Goal: Task Accomplishment & Management: Manage account settings

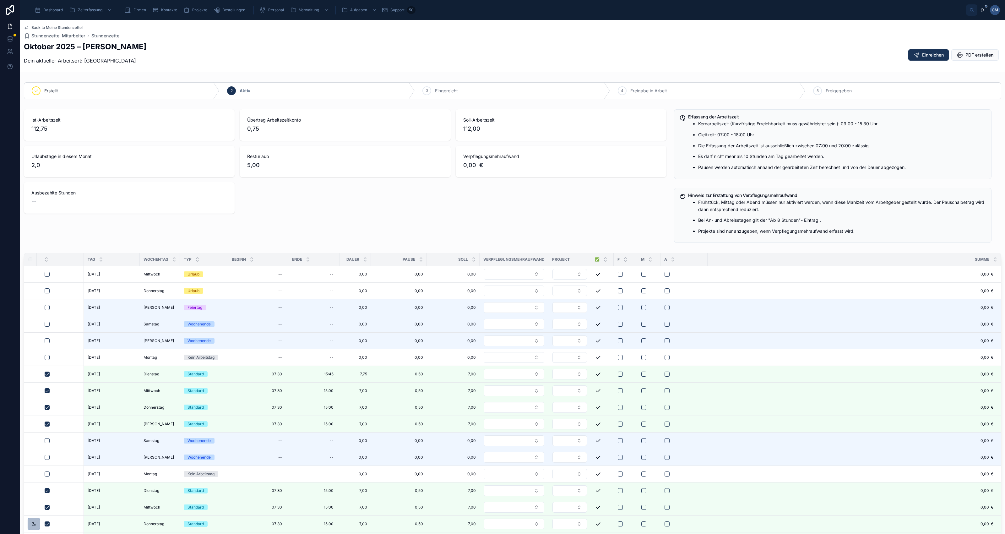
scroll to position [157, 0]
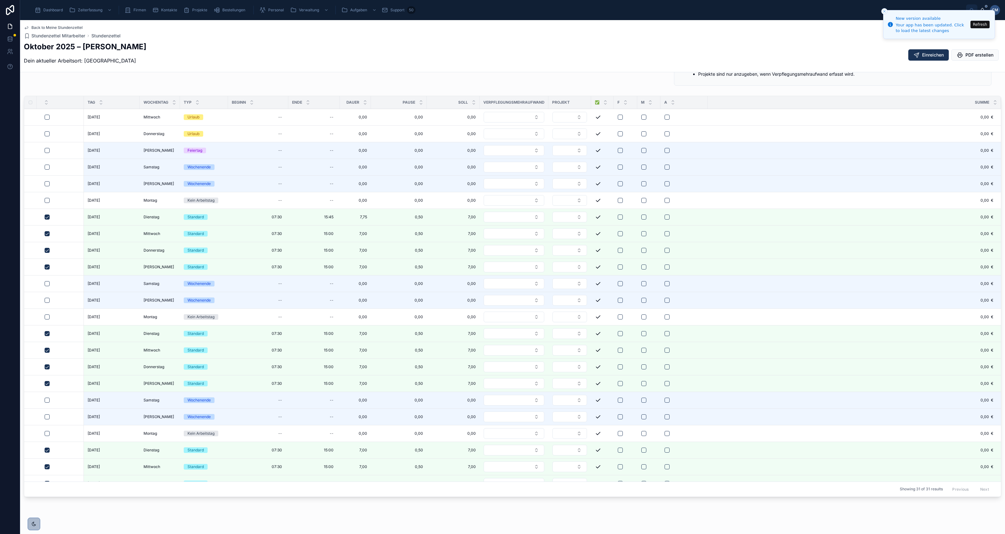
click at [986, 24] on button "Refresh" at bounding box center [979, 25] width 19 height 8
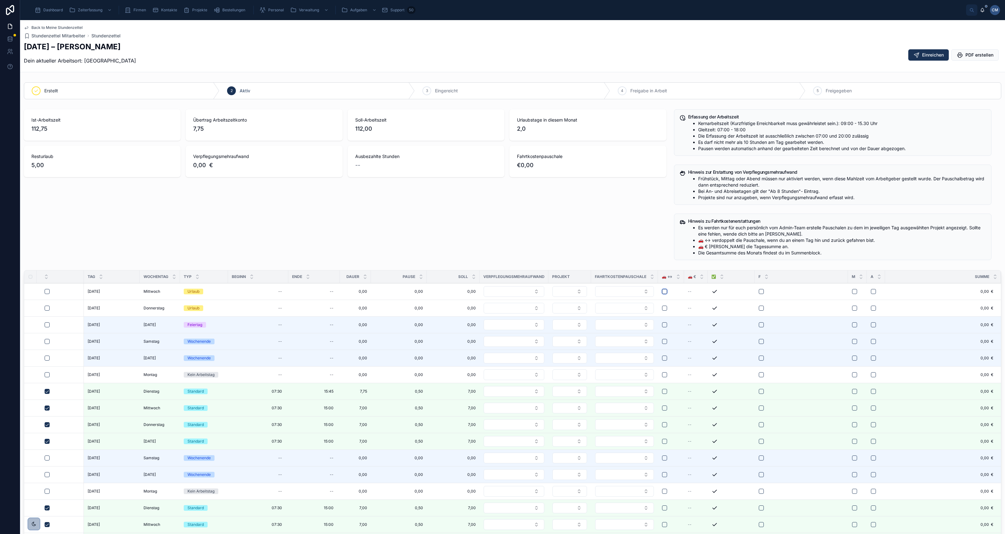
click at [666, 292] on button "button" at bounding box center [664, 291] width 5 height 5
click at [663, 293] on button "button" at bounding box center [664, 291] width 5 height 5
click at [700, 279] on icon at bounding box center [702, 278] width 4 height 4
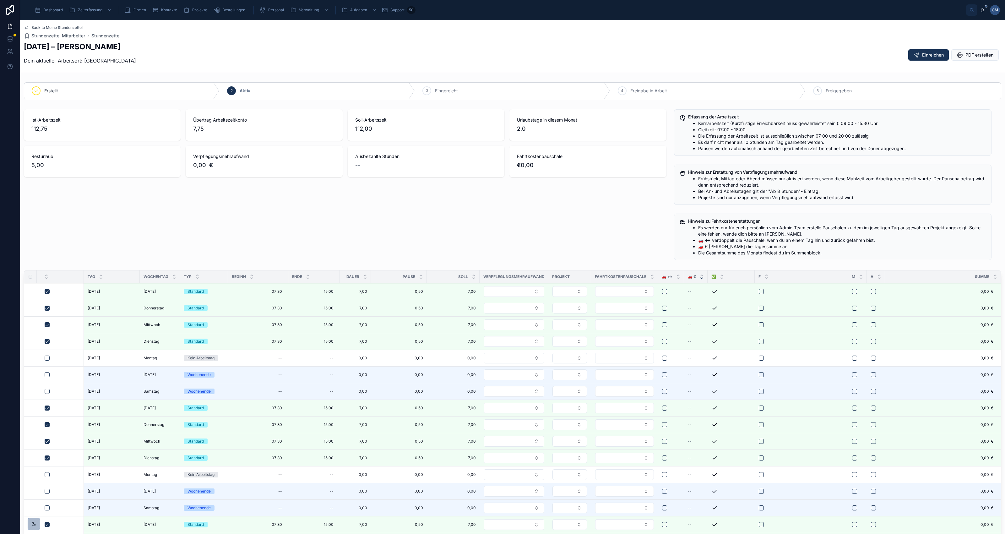
click at [647, 291] on button "Select Button" at bounding box center [624, 291] width 59 height 11
click at [577, 293] on button "Select Button" at bounding box center [569, 291] width 35 height 11
click at [573, 228] on div "Ist-Arbeitszeit 112,75 Übertrag Arbeitszeitkonto 7,75 Soll-Arbeitszeit 112,00 U…" at bounding box center [345, 185] width 650 height 156
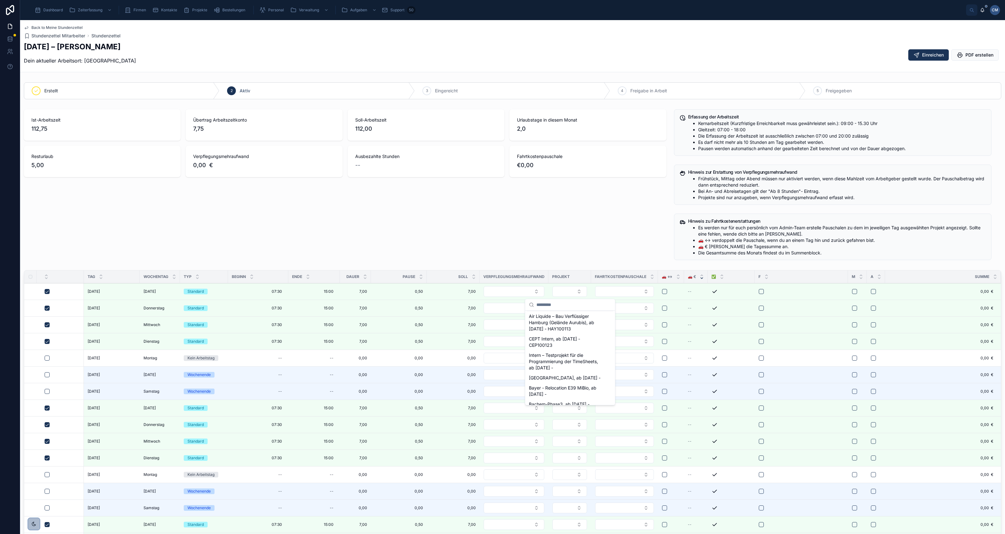
scroll to position [0, 0]
click at [272, 10] on span "Personal" at bounding box center [276, 10] width 16 height 5
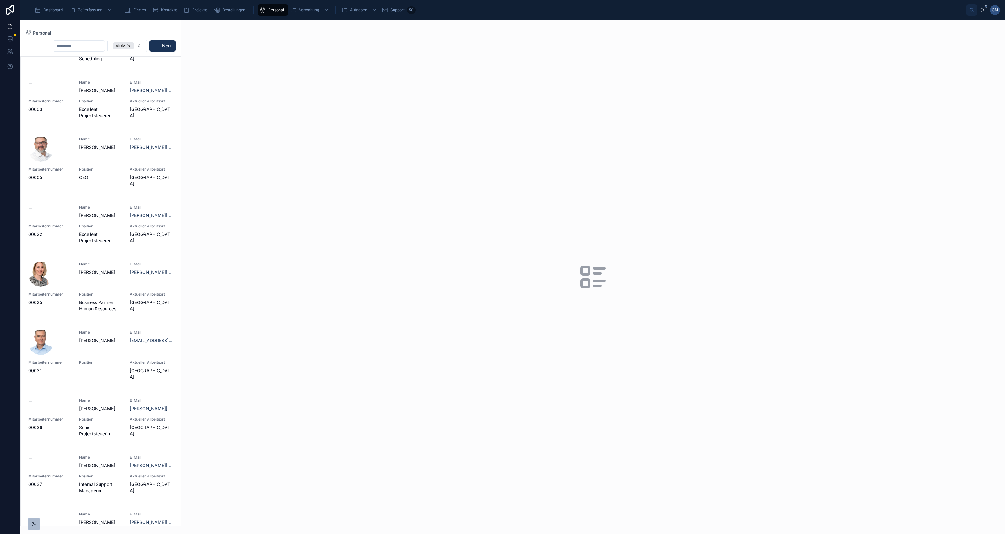
scroll to position [157, 0]
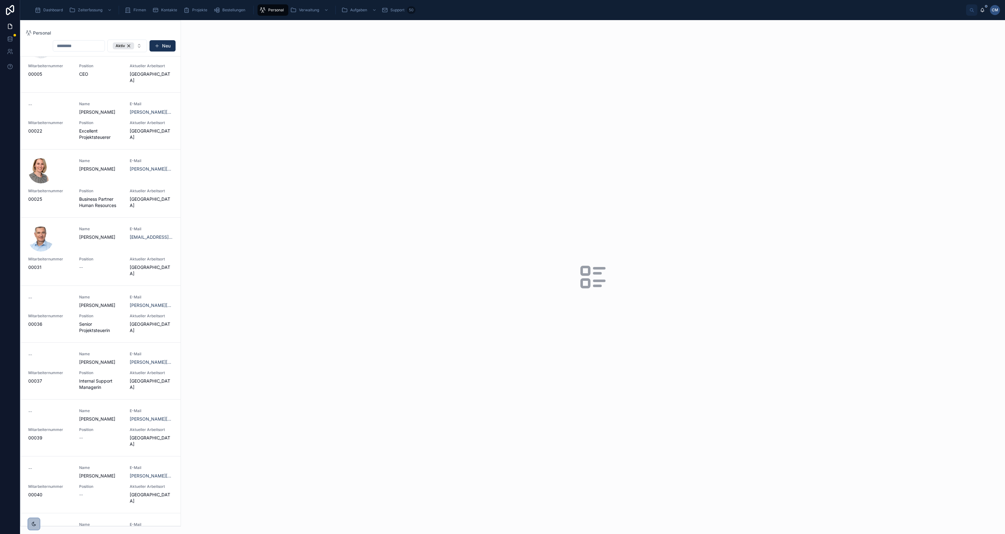
click at [88, 306] on span "Ana Montero Bracho" at bounding box center [100, 305] width 43 height 6
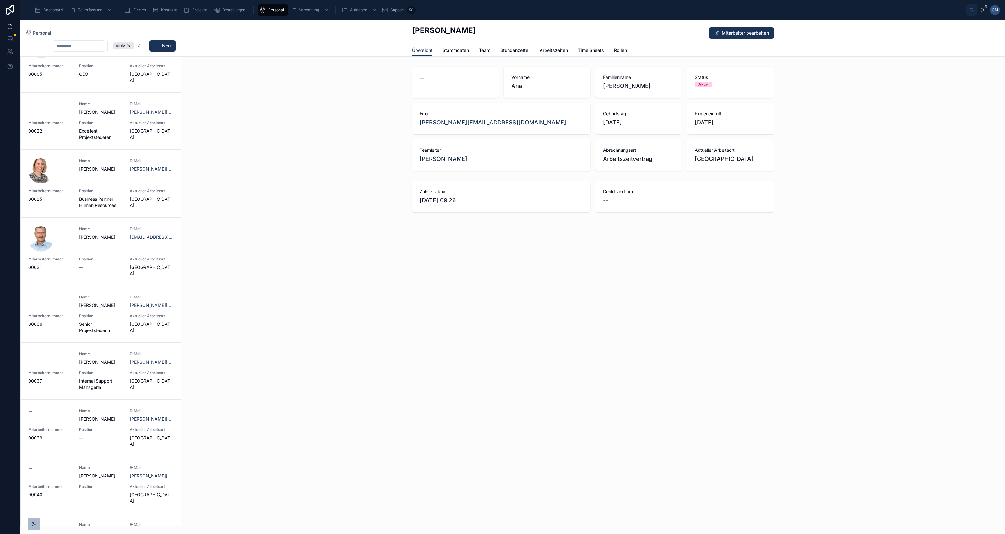
click at [550, 51] on span "Arbeitszeiten" at bounding box center [553, 50] width 28 height 6
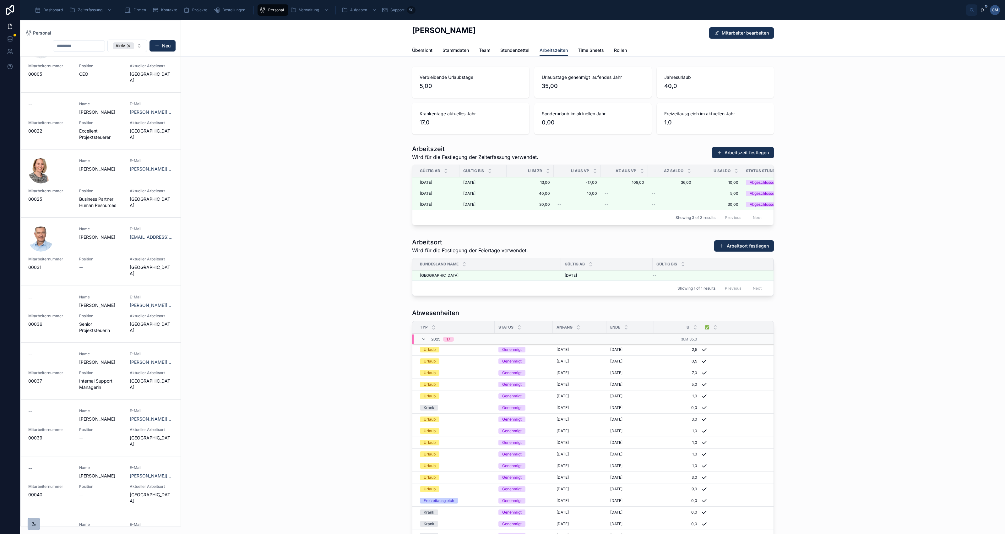
click at [454, 51] on span "Stammdaten" at bounding box center [455, 50] width 26 height 6
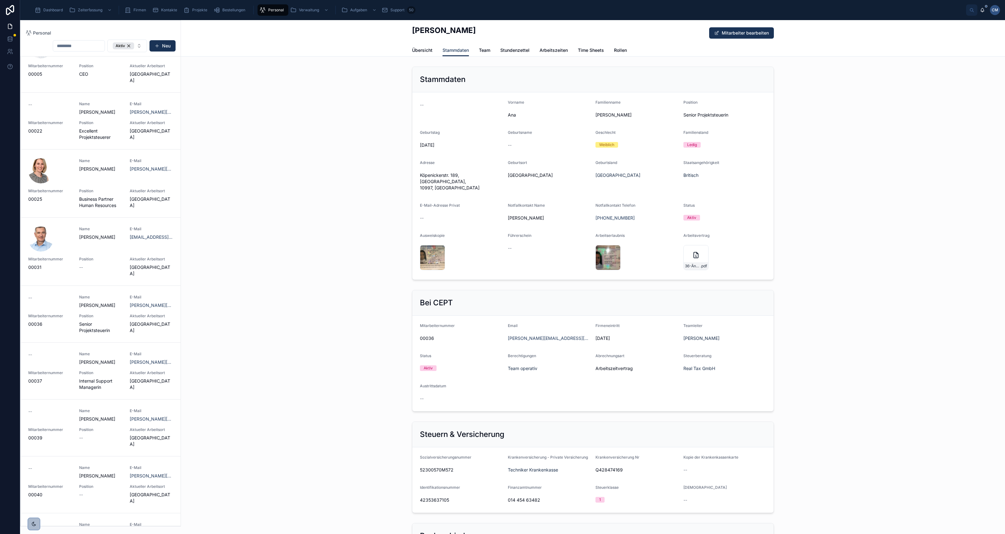
click at [483, 49] on span "Team" at bounding box center [484, 50] width 11 height 6
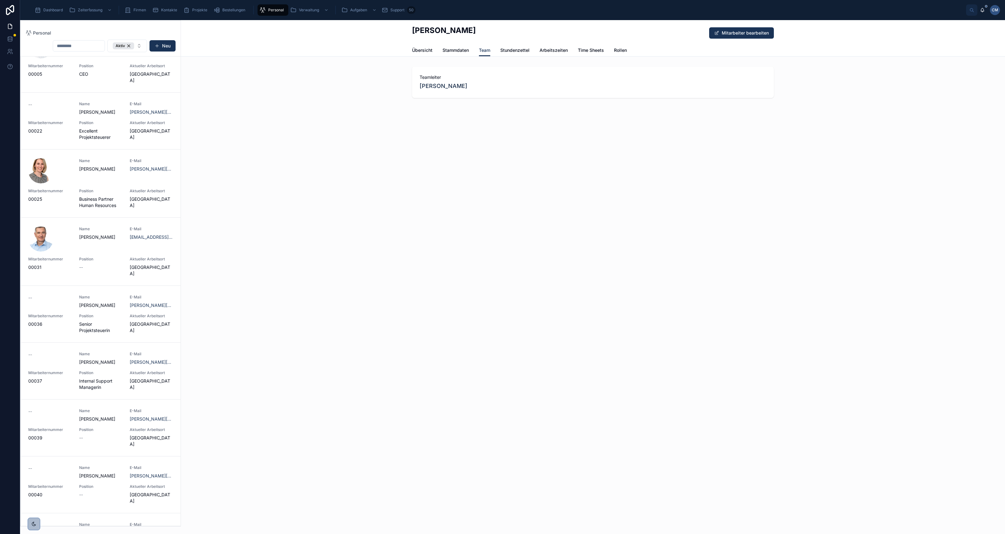
click at [197, 9] on span "Projekte" at bounding box center [199, 10] width 15 height 5
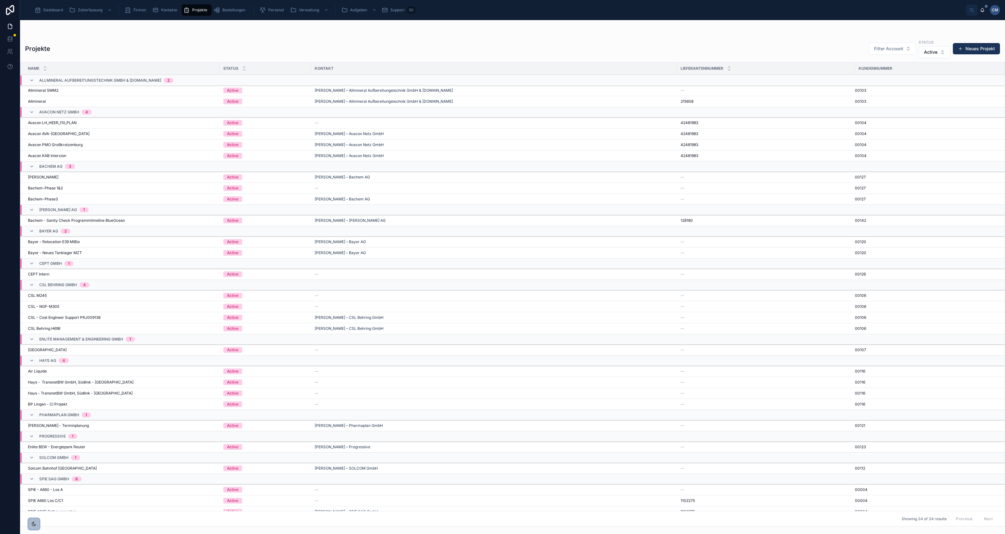
click at [62, 222] on span "Bachem - Sanity Check Programmtimeline BlueOcean" at bounding box center [76, 220] width 97 height 5
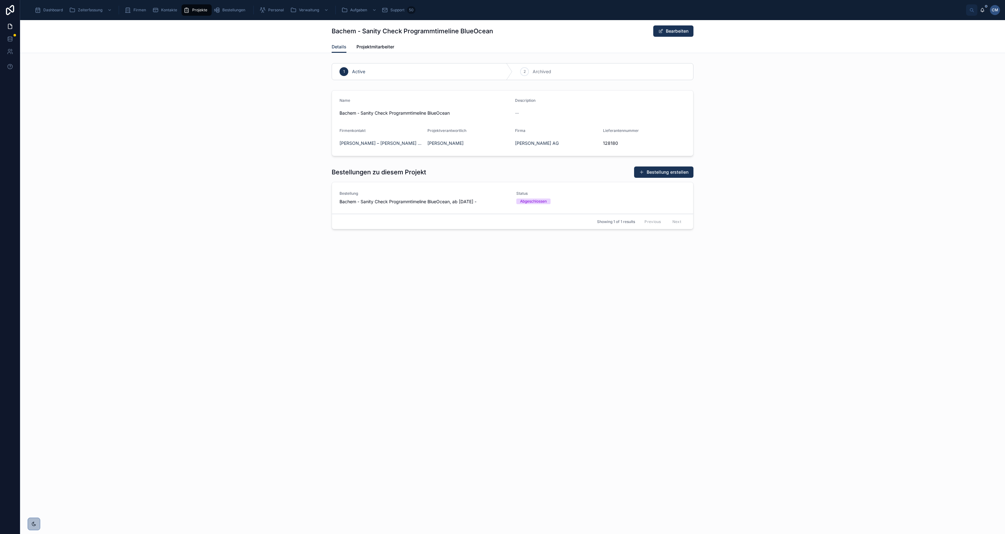
click at [225, 11] on span "Bestellungen" at bounding box center [233, 10] width 23 height 5
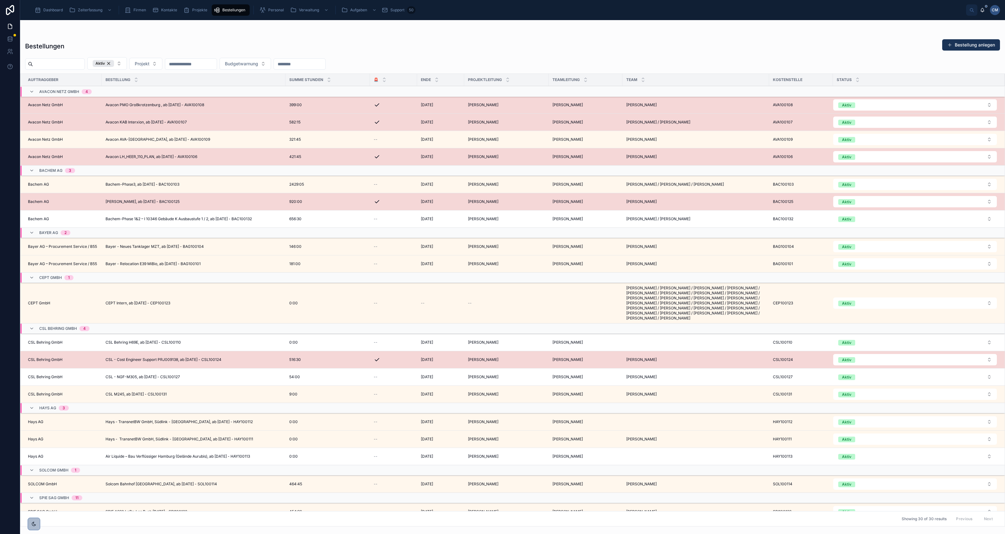
click at [333, 203] on div "920:00 920:00" at bounding box center [327, 201] width 77 height 5
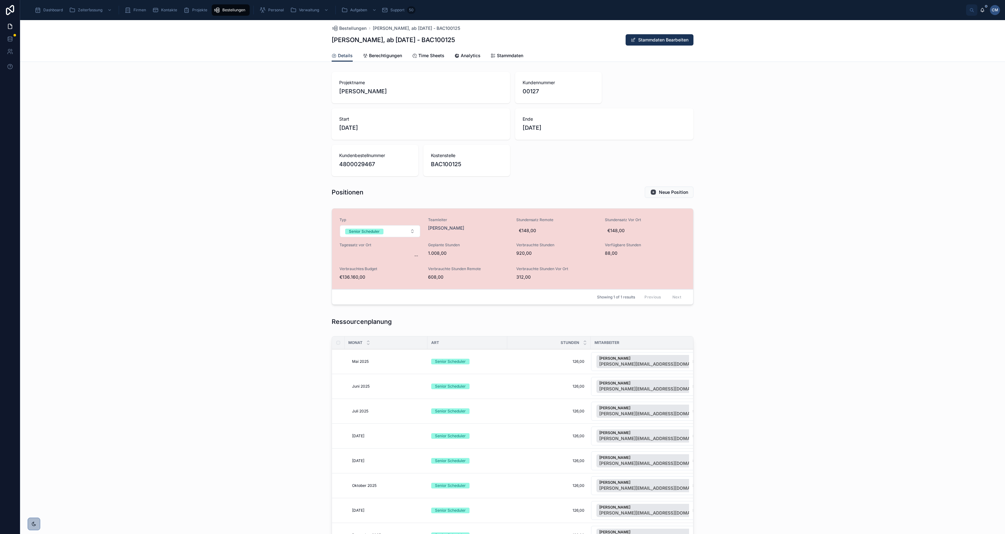
click at [501, 54] on span "Stammdaten" at bounding box center [510, 55] width 26 height 6
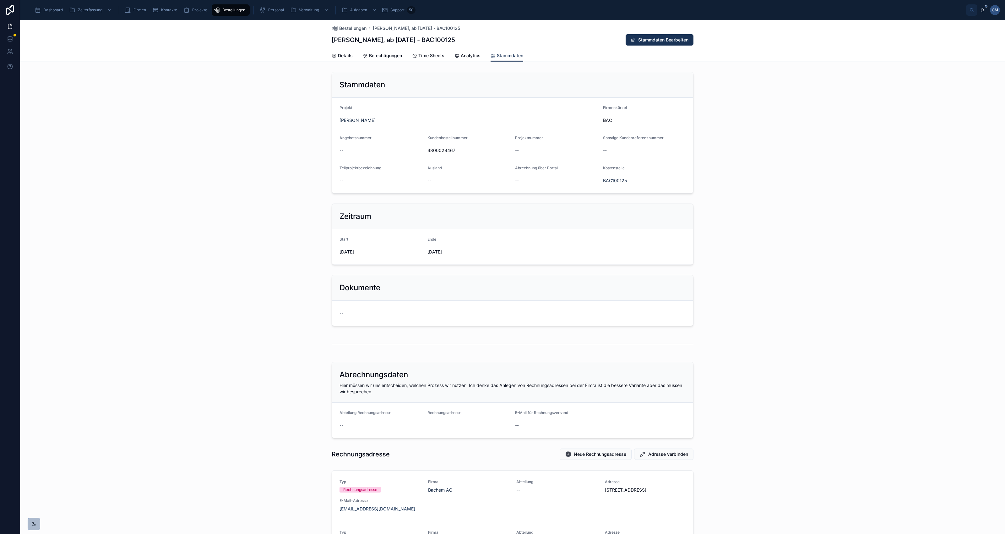
click at [662, 39] on button "Stammdaten Bearbeiten" at bounding box center [659, 39] width 68 height 11
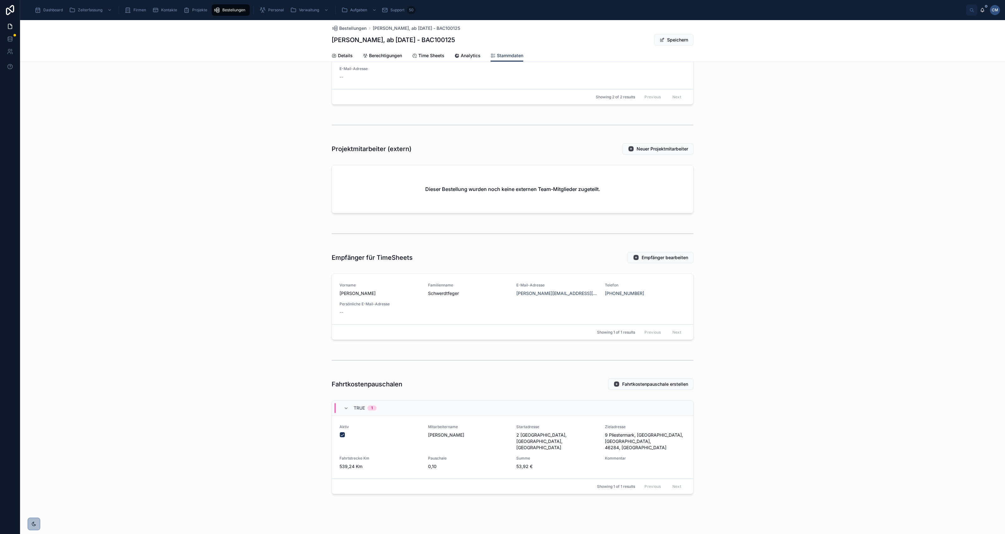
scroll to position [572, 0]
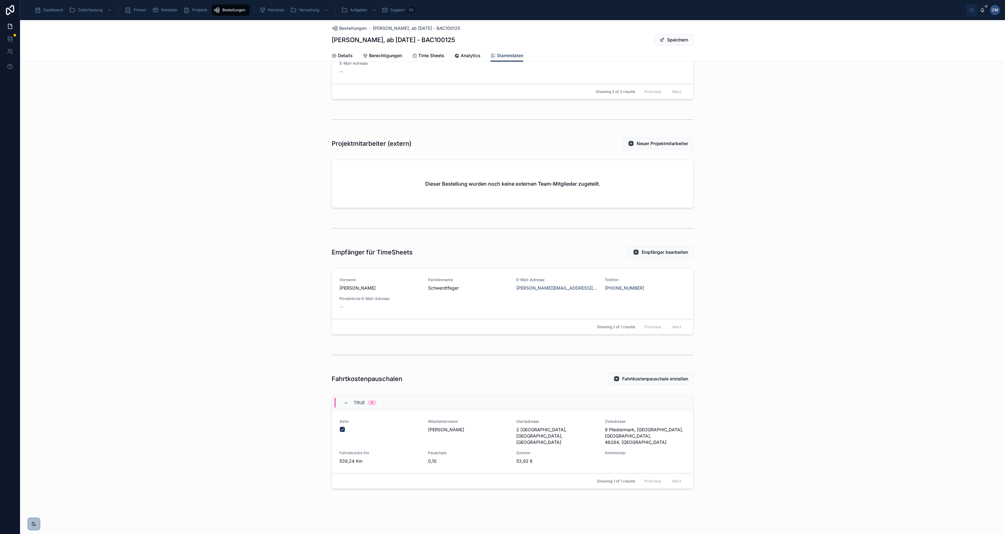
click at [644, 382] on span "Fahrtkostenpauschale erstellen" at bounding box center [655, 379] width 66 height 6
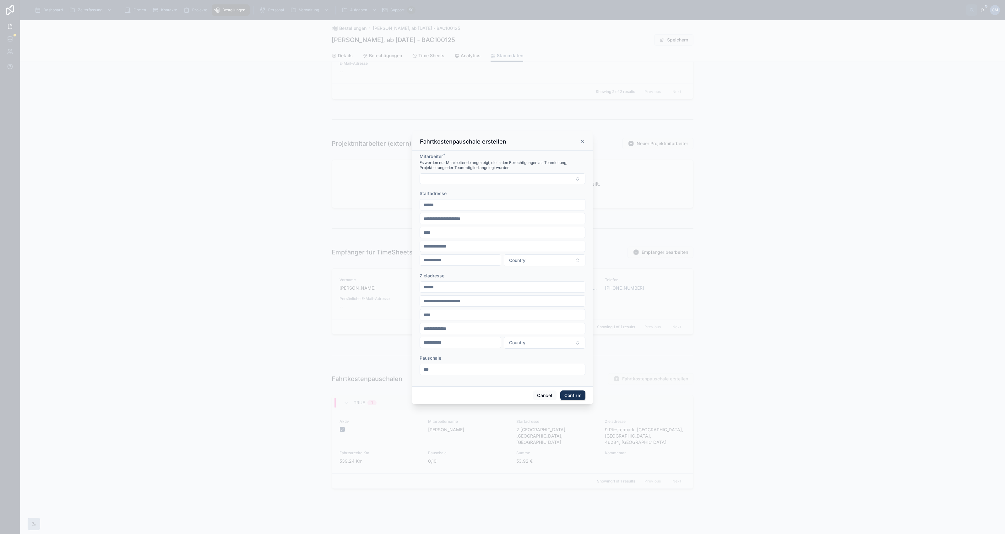
click at [455, 180] on button "Select Button" at bounding box center [502, 178] width 166 height 11
click at [470, 210] on span "a.montero-bracho@cept.de" at bounding box center [498, 210] width 75 height 6
click at [452, 208] on input "text" at bounding box center [502, 208] width 165 height 9
click at [437, 208] on input "text" at bounding box center [502, 208] width 165 height 9
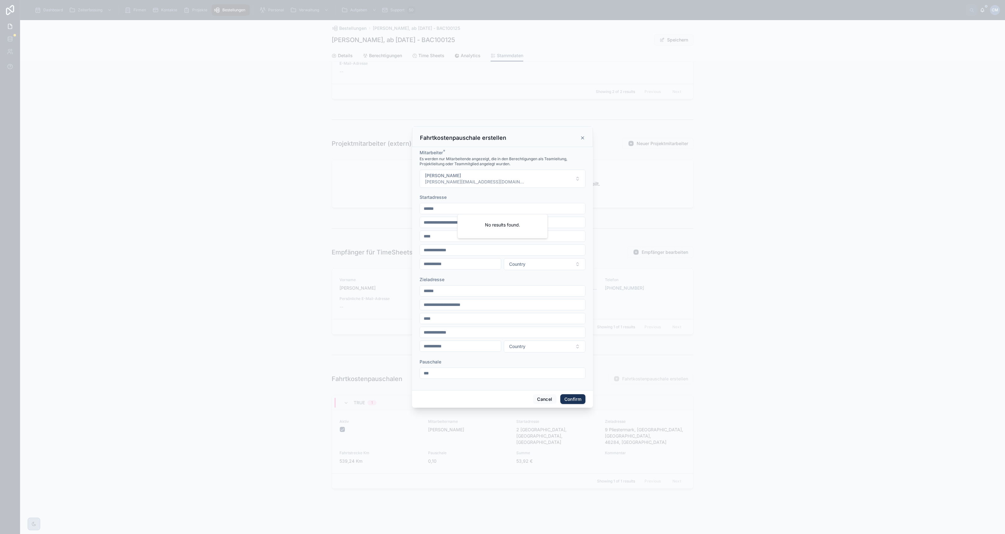
click at [437, 207] on input "text" at bounding box center [502, 208] width 165 height 9
type input "**********"
click at [430, 260] on input "text" at bounding box center [460, 263] width 81 height 9
type input "*****"
click at [491, 232] on input "text" at bounding box center [502, 236] width 165 height 9
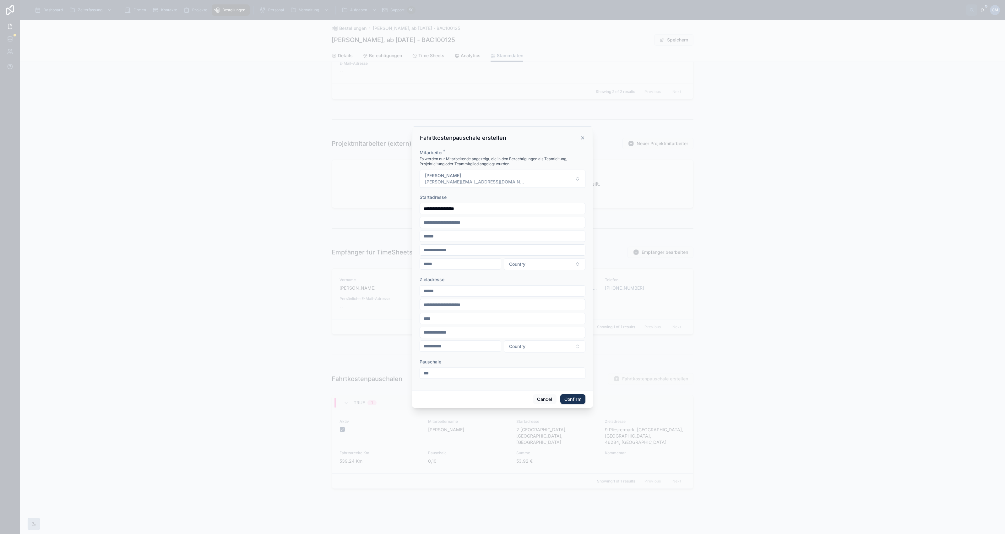
type input "******"
click at [702, 222] on div at bounding box center [502, 267] width 1005 height 534
click at [537, 265] on button "Country" at bounding box center [545, 264] width 82 height 12
type input "***"
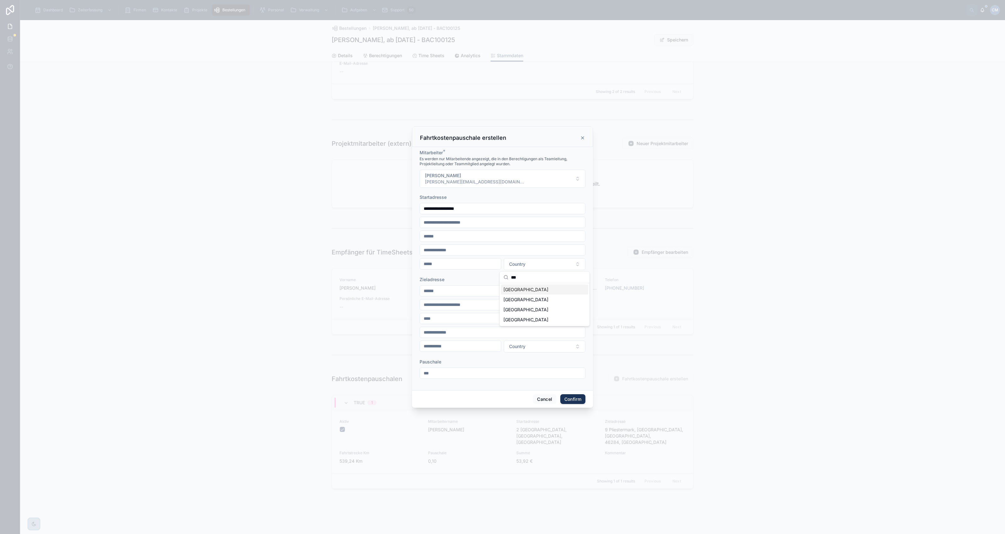
click at [527, 289] on div "Germany" at bounding box center [544, 289] width 87 height 10
click at [436, 291] on input "text" at bounding box center [502, 290] width 165 height 9
click at [430, 291] on input "text" at bounding box center [502, 290] width 165 height 9
type input "**********"
click at [429, 333] on input "text" at bounding box center [502, 332] width 165 height 9
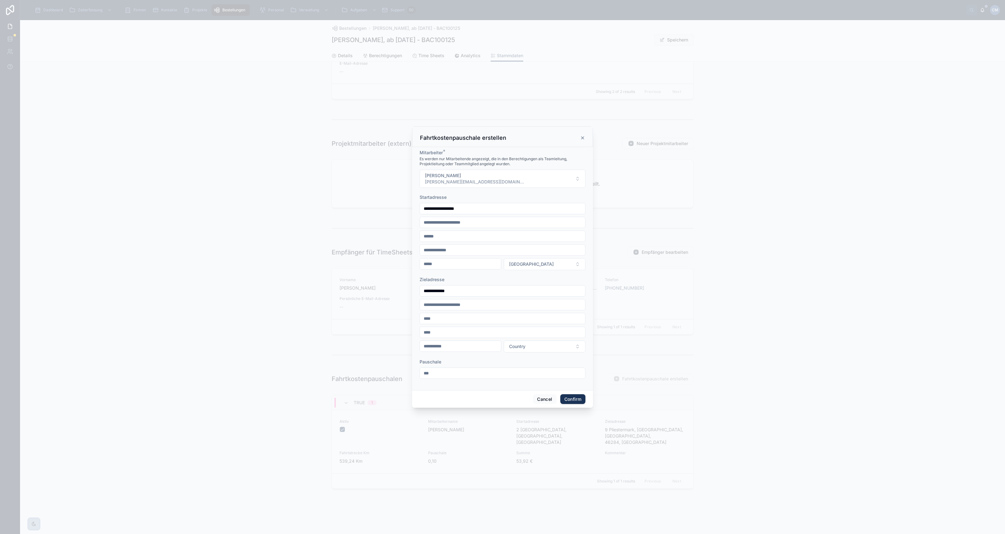
type input "****"
click at [722, 328] on div at bounding box center [502, 267] width 1005 height 534
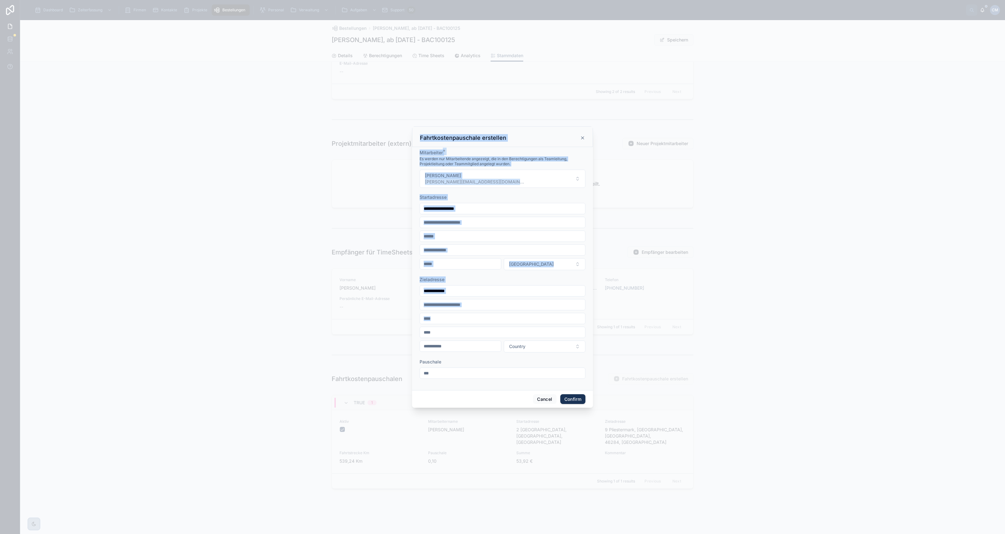
drag, startPoint x: 437, startPoint y: 329, endPoint x: 407, endPoint y: 333, distance: 30.4
click at [407, 333] on div "**********" at bounding box center [502, 267] width 1005 height 534
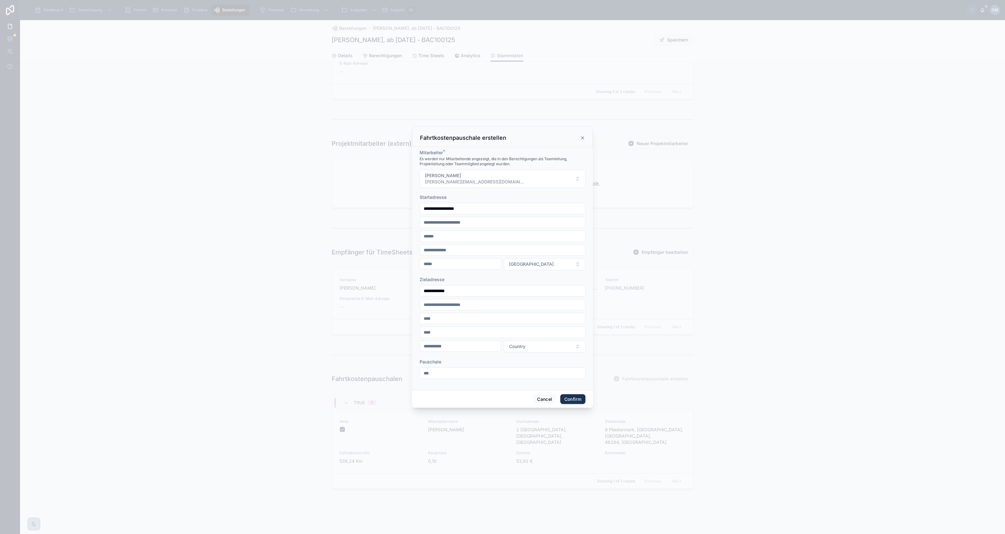
drag, startPoint x: 407, startPoint y: 333, endPoint x: 440, endPoint y: 332, distance: 33.0
click at [440, 332] on input "****" at bounding box center [502, 332] width 165 height 9
drag, startPoint x: 437, startPoint y: 331, endPoint x: 412, endPoint y: 333, distance: 25.0
click at [412, 333] on div "**********" at bounding box center [502, 268] width 181 height 243
click at [443, 346] on input "text" at bounding box center [460, 346] width 81 height 9
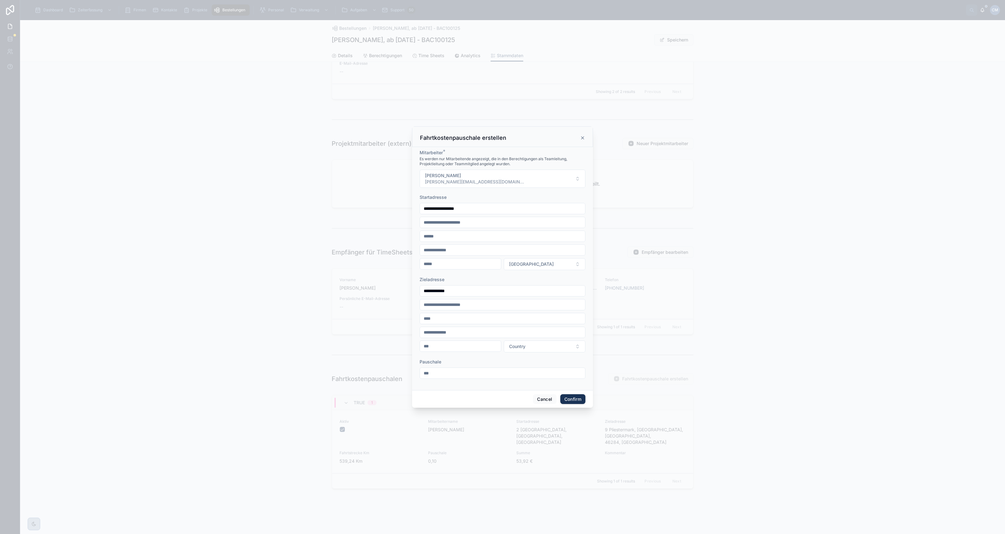
type input "****"
type input "**********"
type input "*********"
type input "****"
click at [470, 305] on input "**********" at bounding box center [502, 304] width 165 height 9
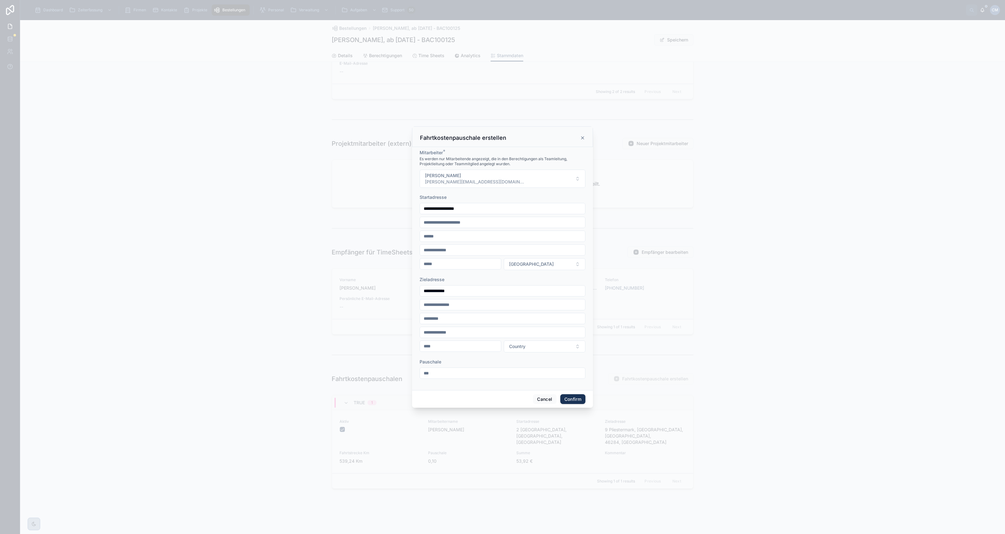
drag, startPoint x: 470, startPoint y: 305, endPoint x: 412, endPoint y: 309, distance: 57.9
click at [412, 309] on div "**********" at bounding box center [502, 268] width 181 height 243
click at [754, 331] on div at bounding box center [502, 267] width 1005 height 534
click at [531, 347] on button "Country" at bounding box center [545, 346] width 82 height 12
type input "**"
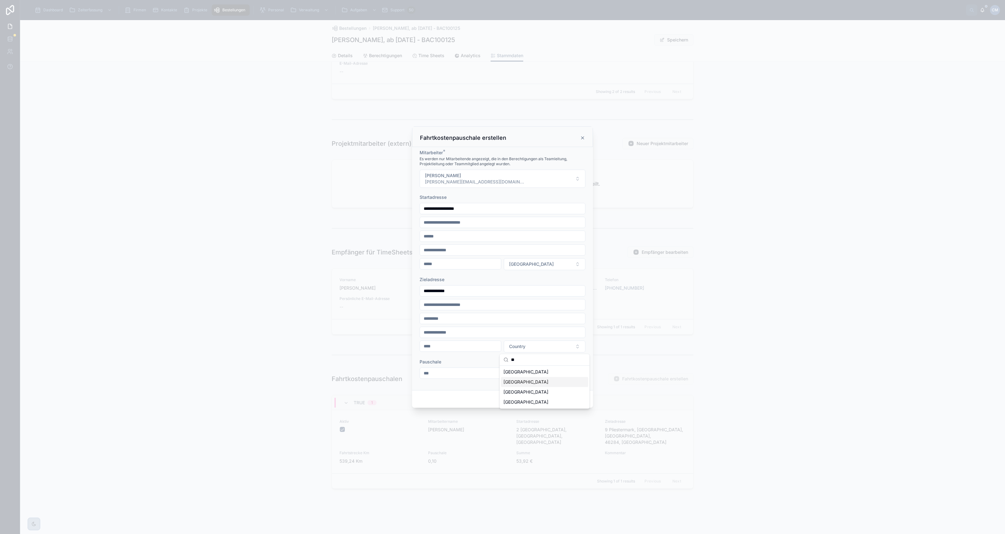
click at [522, 382] on div "Switzerland" at bounding box center [544, 382] width 87 height 10
click at [570, 400] on button "Confirm" at bounding box center [572, 399] width 25 height 10
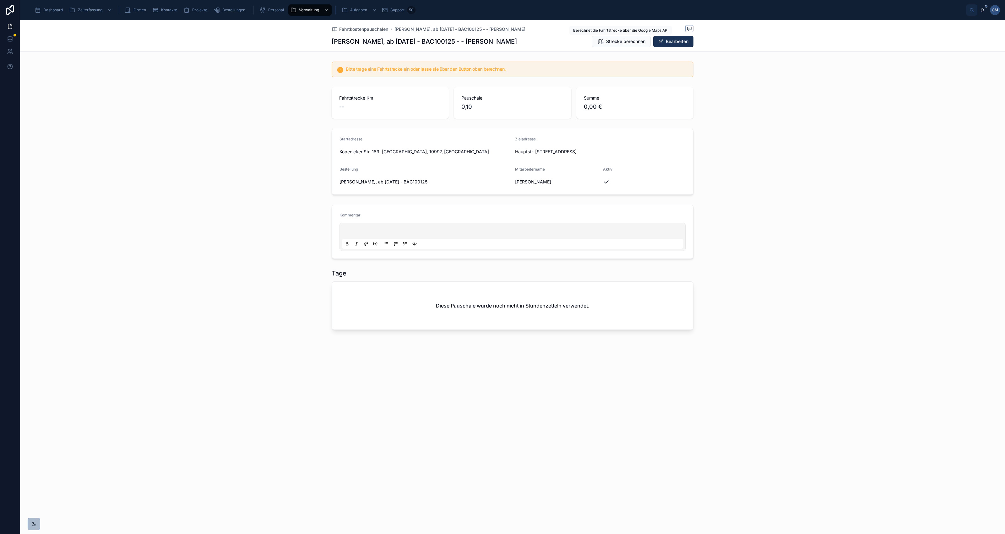
click at [614, 44] on span "Strecke berechnen" at bounding box center [625, 41] width 39 height 6
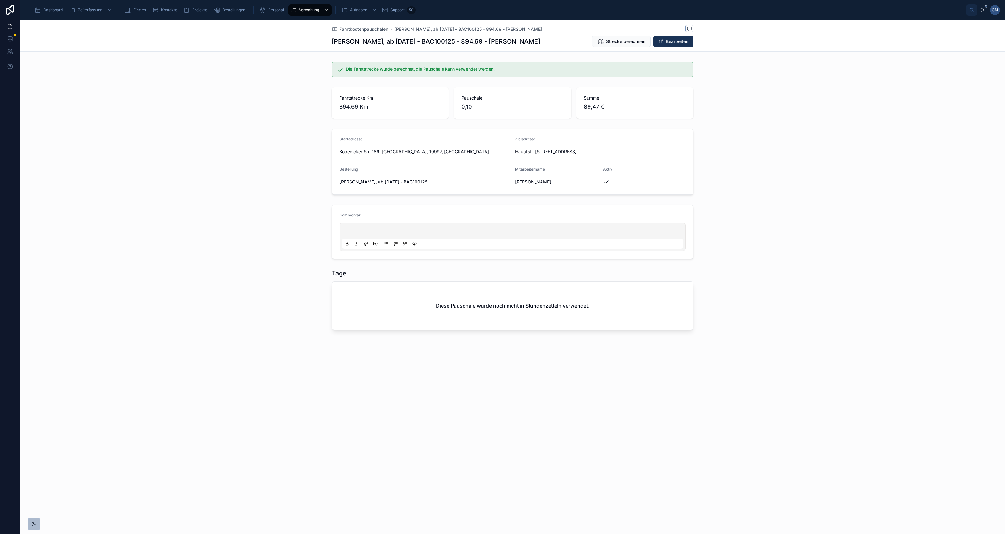
click at [57, 9] on span "Dashboard" at bounding box center [52, 10] width 19 height 5
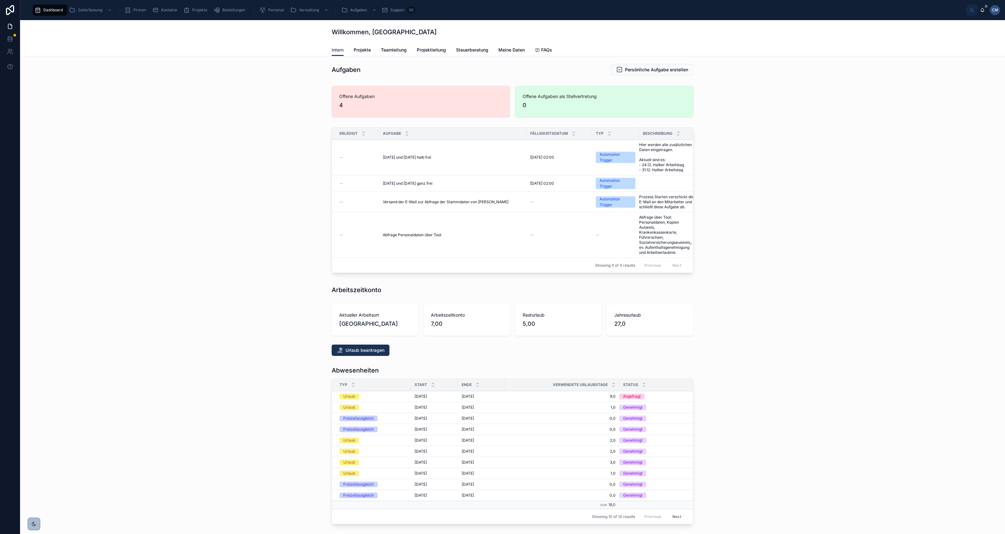
click at [235, 10] on span "Bestellungen" at bounding box center [233, 10] width 23 height 5
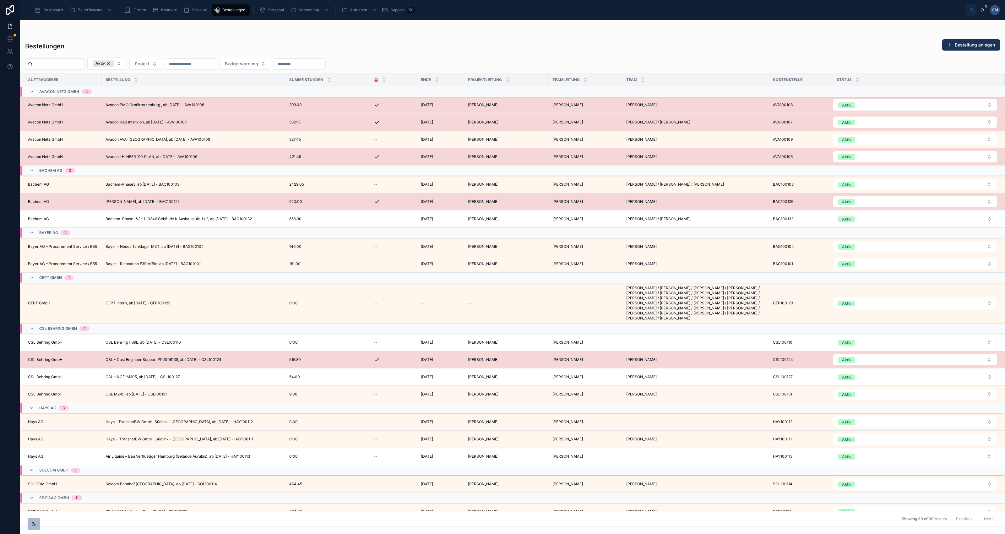
click at [163, 203] on span "Bachem Sisslerfeld, ab 01.05.2025 - BAC100125" at bounding box center [142, 201] width 74 height 5
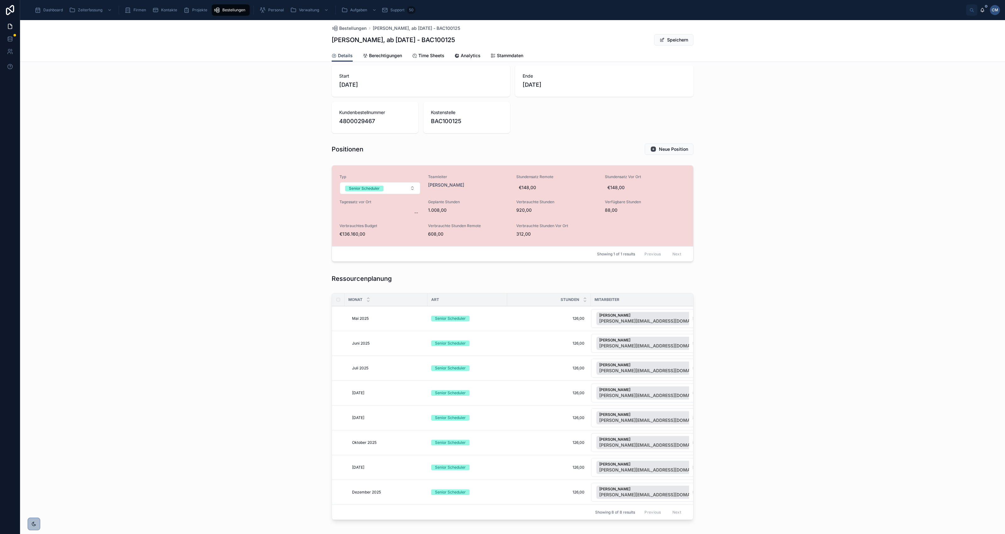
scroll to position [84, 0]
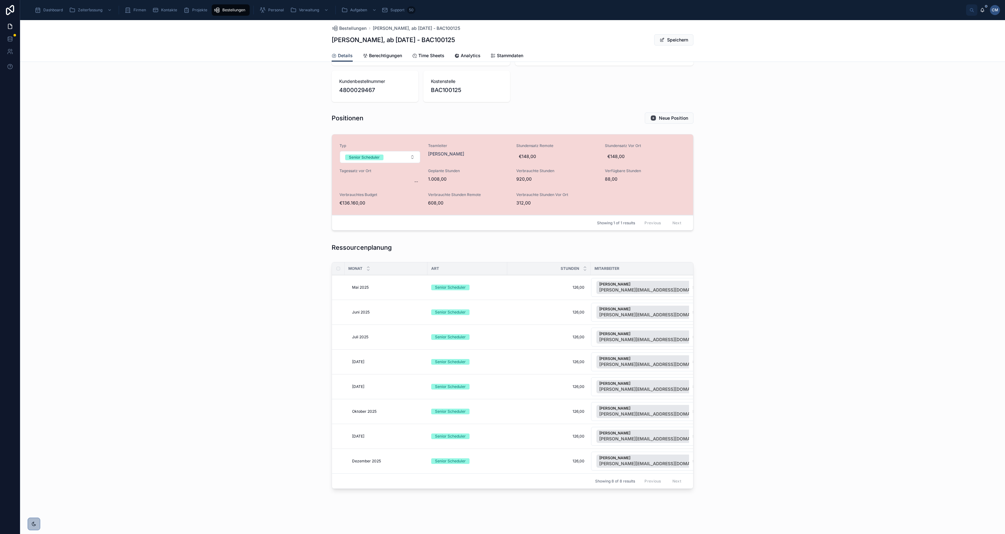
click at [507, 52] on span "Stammdaten" at bounding box center [510, 55] width 26 height 6
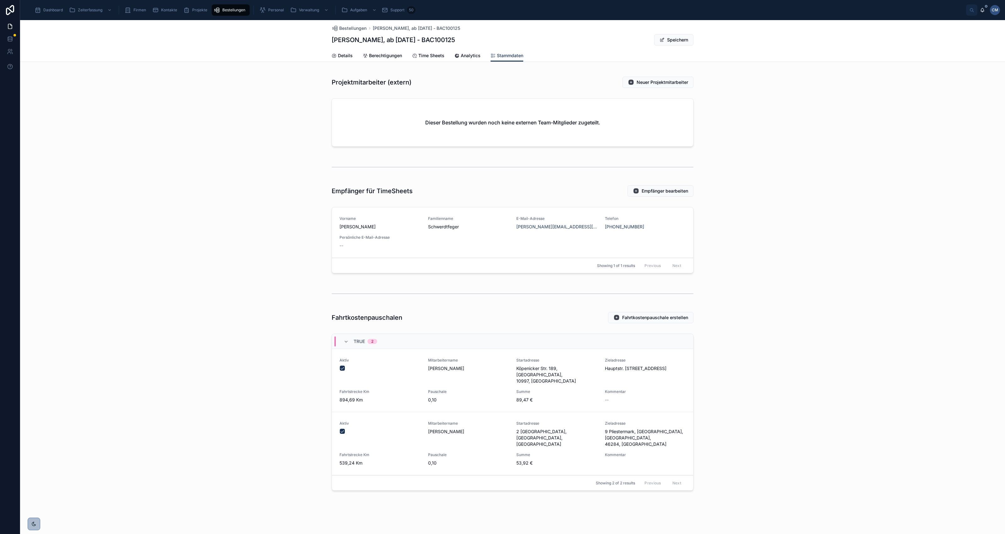
scroll to position [629, 0]
click at [573, 383] on span "Köpenicker Str. 189, Berlin, 10997, Germany" at bounding box center [556, 373] width 81 height 19
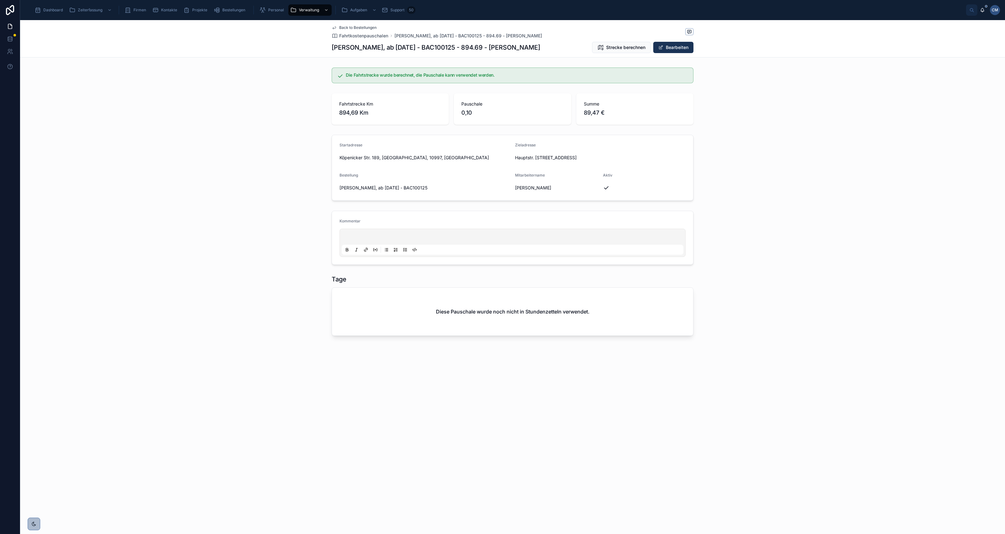
click at [669, 48] on button "Bearbeiten" at bounding box center [673, 47] width 40 height 11
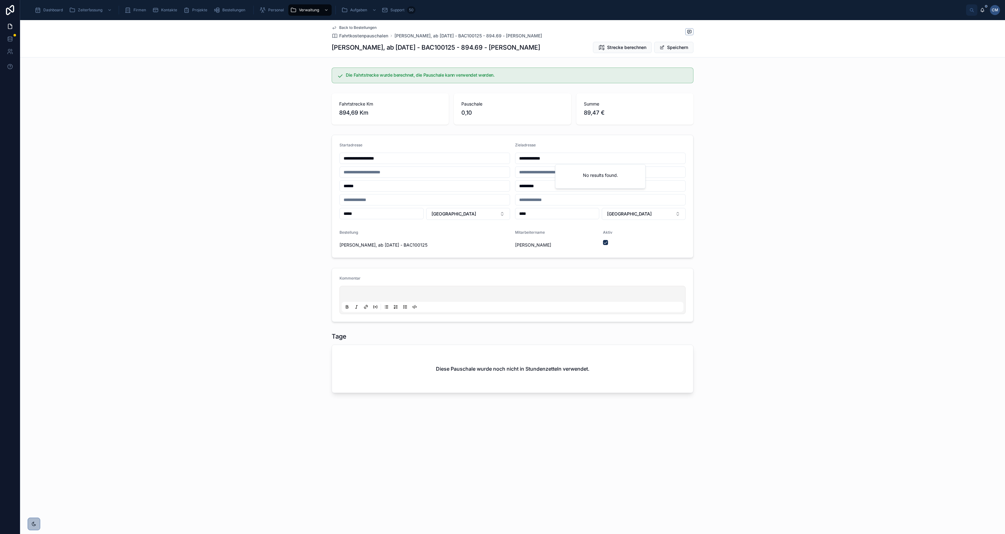
drag, startPoint x: 556, startPoint y: 156, endPoint x: 517, endPoint y: 158, distance: 39.6
click at [517, 158] on input "**********" at bounding box center [600, 158] width 170 height 9
click at [552, 155] on input "**********" at bounding box center [600, 158] width 170 height 9
drag, startPoint x: 553, startPoint y: 157, endPoint x: 518, endPoint y: 159, distance: 34.9
click at [518, 159] on input "**********" at bounding box center [600, 158] width 170 height 9
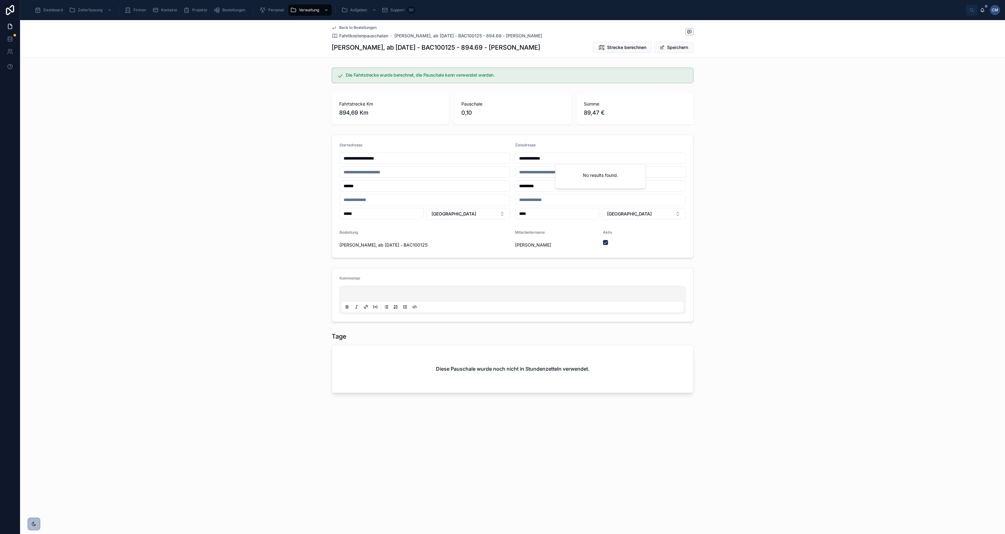
paste input "**********"
click at [565, 186] on div "Schaffhauserstrasse 101, Stein, Schweiz" at bounding box center [600, 181] width 87 height 10
type input "**********"
type input "*****"
type input "******"
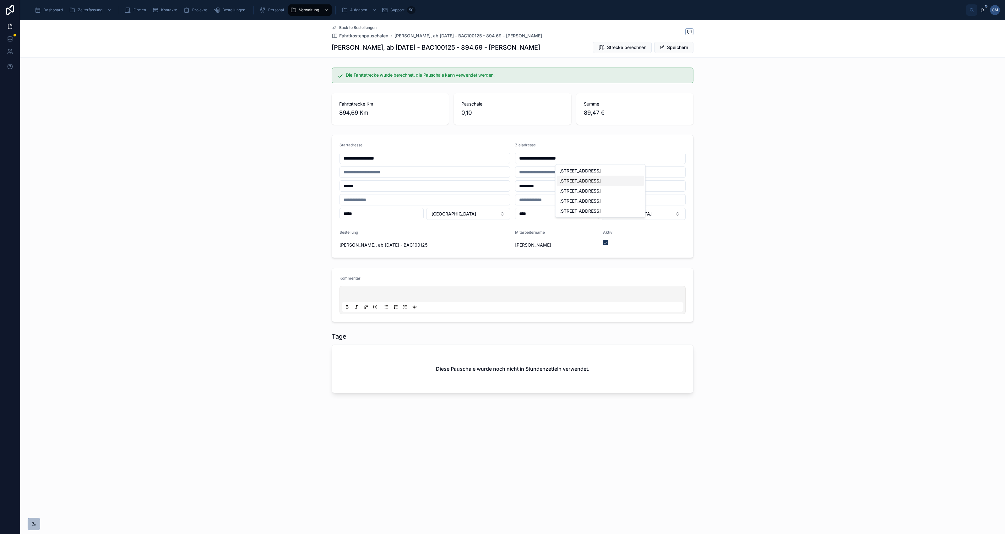
type input "****"
type input "**********"
click at [634, 214] on button "Country" at bounding box center [644, 214] width 84 height 12
type input "**"
click at [627, 248] on div "Switzerland" at bounding box center [643, 250] width 87 height 10
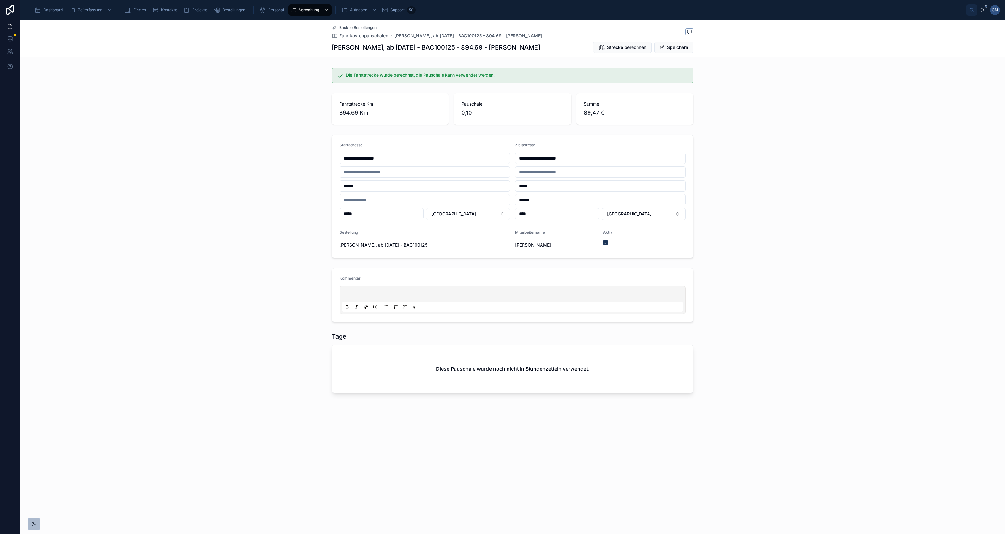
click at [671, 46] on button "Speichern" at bounding box center [673, 47] width 39 height 11
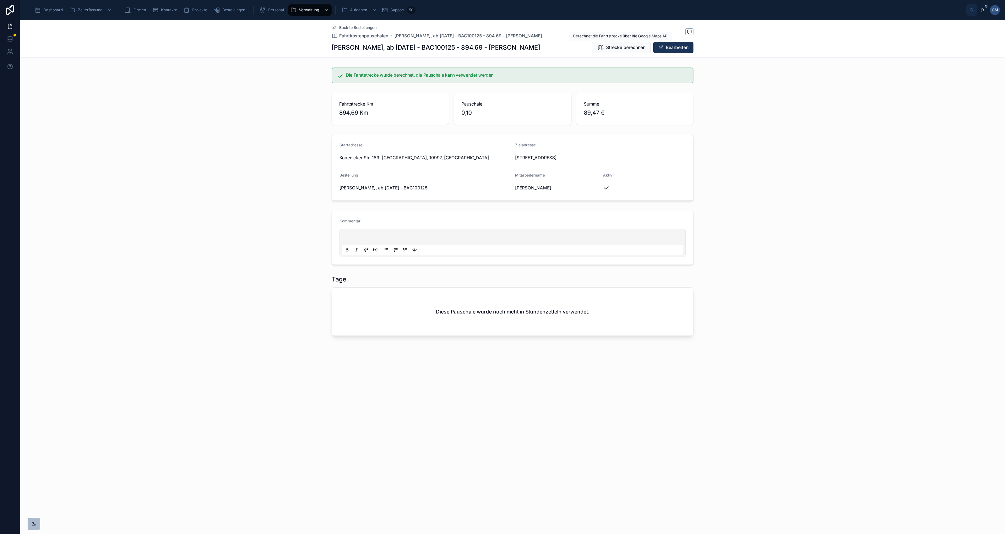
click at [611, 46] on span "Strecke berechnen" at bounding box center [625, 47] width 39 height 6
click at [618, 47] on span "Strecke berechnen" at bounding box center [625, 47] width 39 height 6
click at [357, 26] on span "Back to Bestellungen" at bounding box center [357, 27] width 37 height 5
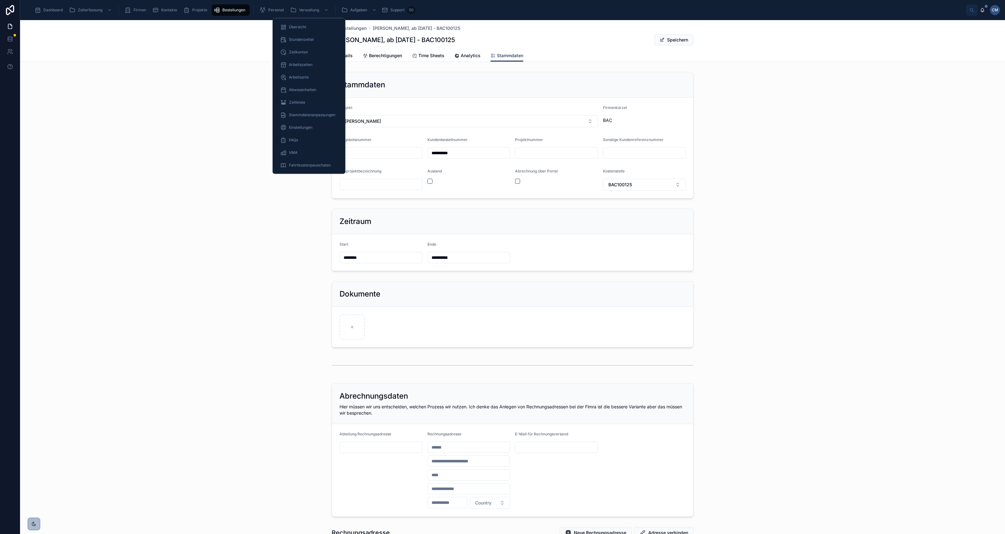
click at [297, 39] on span "Stundenzettel" at bounding box center [301, 39] width 25 height 5
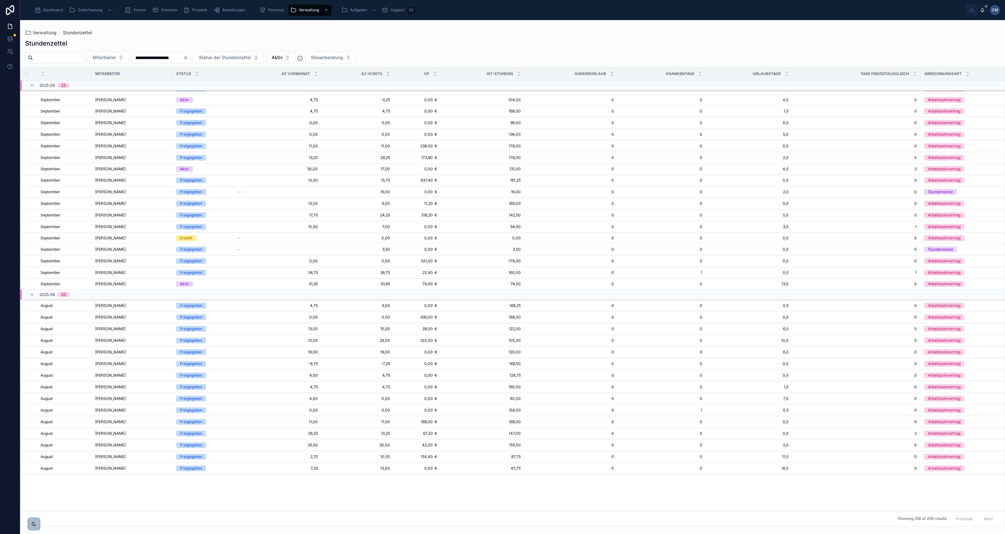
scroll to position [665, 0]
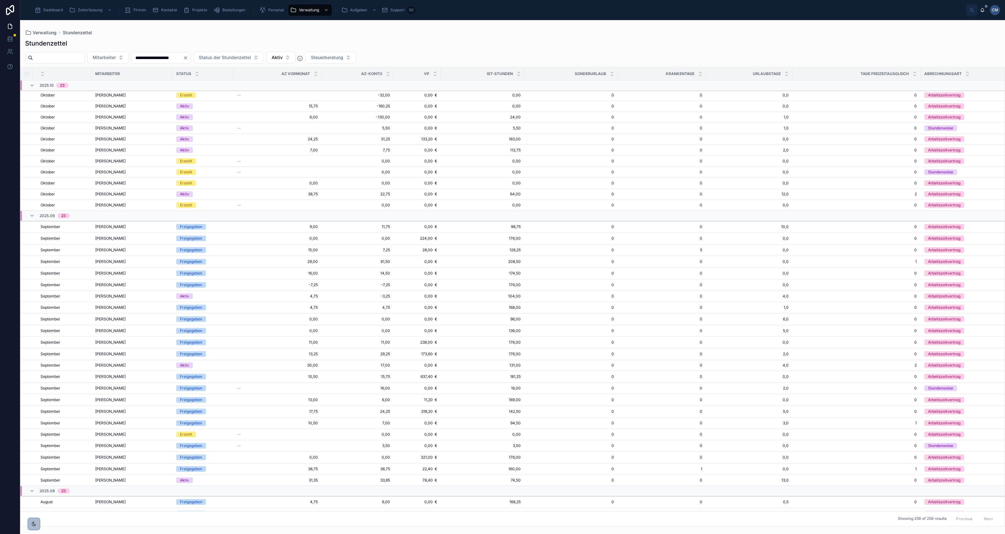
click at [186, 298] on div "Aktiv" at bounding box center [184, 296] width 9 height 6
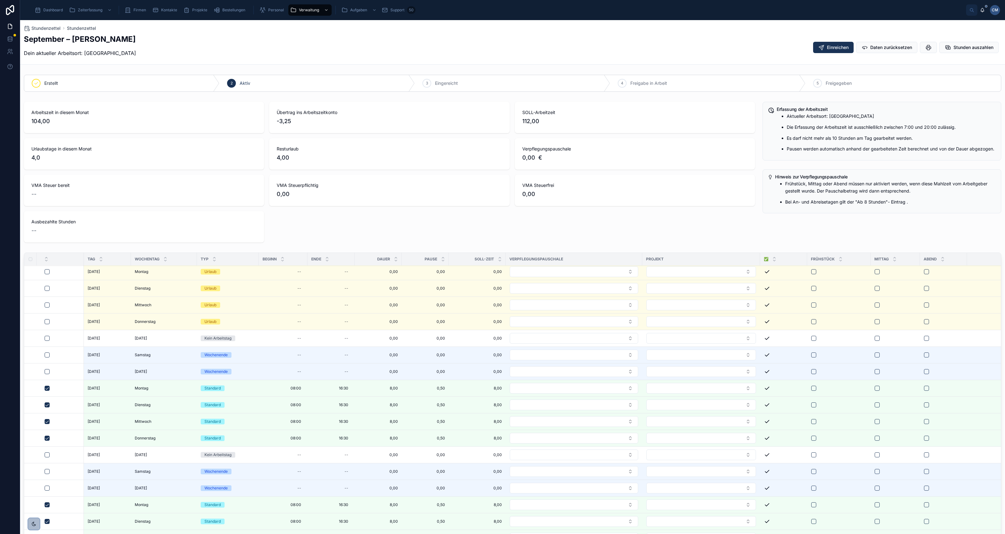
scroll to position [39, 0]
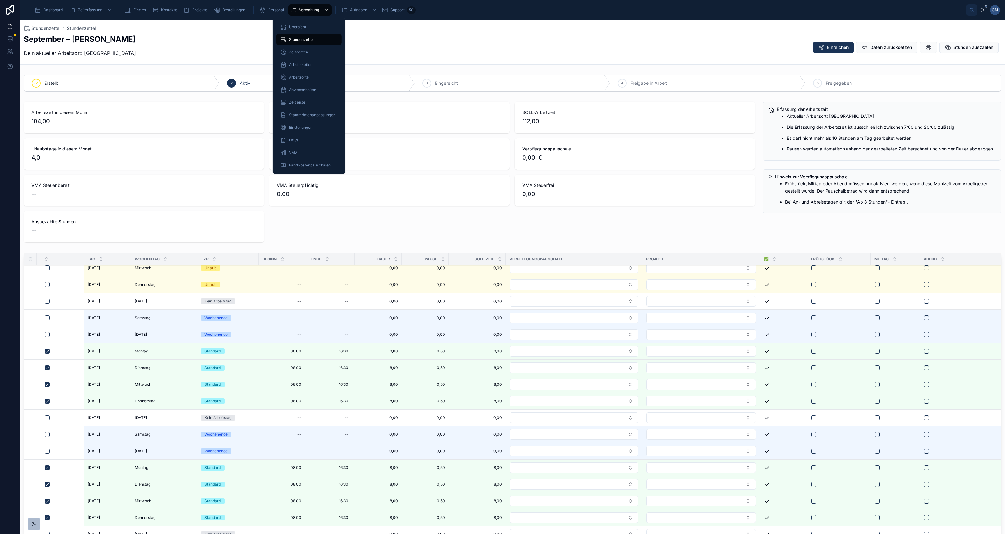
click at [301, 90] on span "Abwesenheiten" at bounding box center [302, 89] width 27 height 5
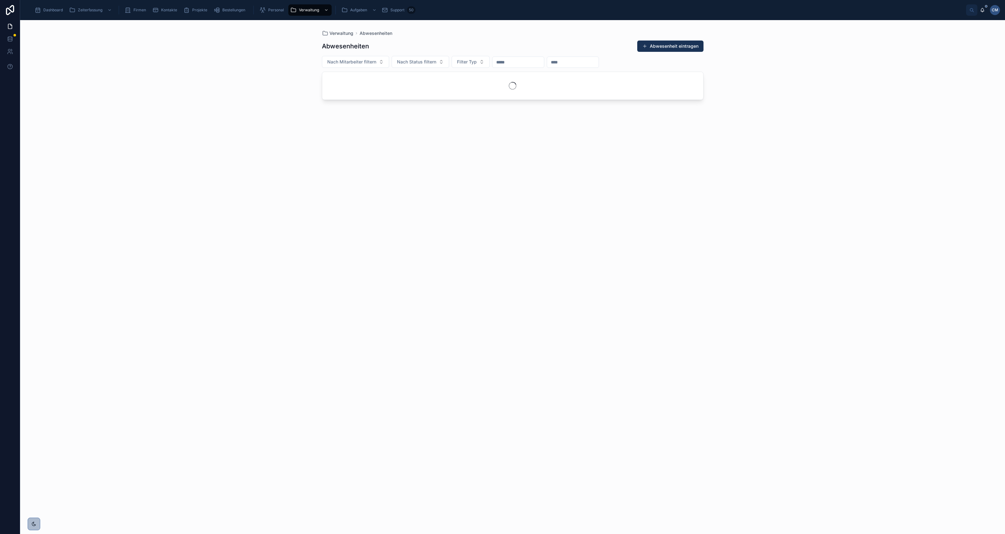
click at [675, 46] on button "Abwesenheit eintragen" at bounding box center [670, 46] width 66 height 11
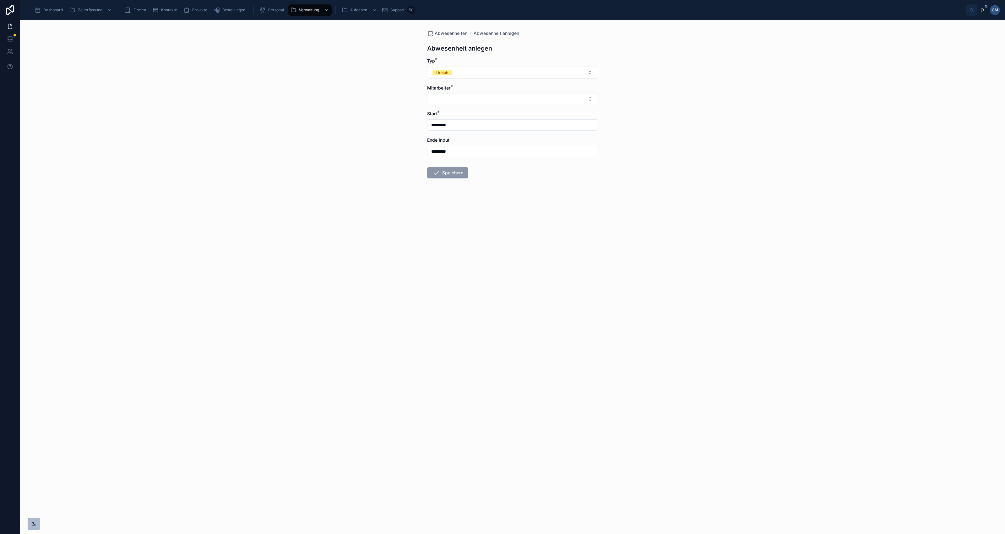
click at [465, 74] on button "Urlaub" at bounding box center [512, 73] width 171 height 12
click at [488, 132] on span "Krank" at bounding box center [480, 132] width 18 height 5
click at [457, 99] on button "Select Button" at bounding box center [512, 99] width 171 height 11
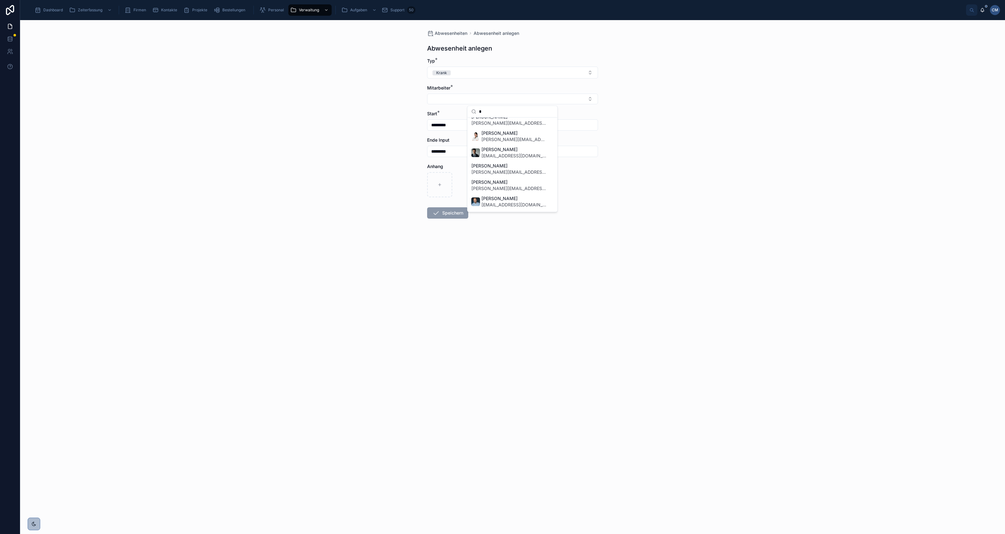
scroll to position [71, 0]
type input "*"
click at [499, 167] on span "Katharina Schroer" at bounding box center [508, 167] width 75 height 6
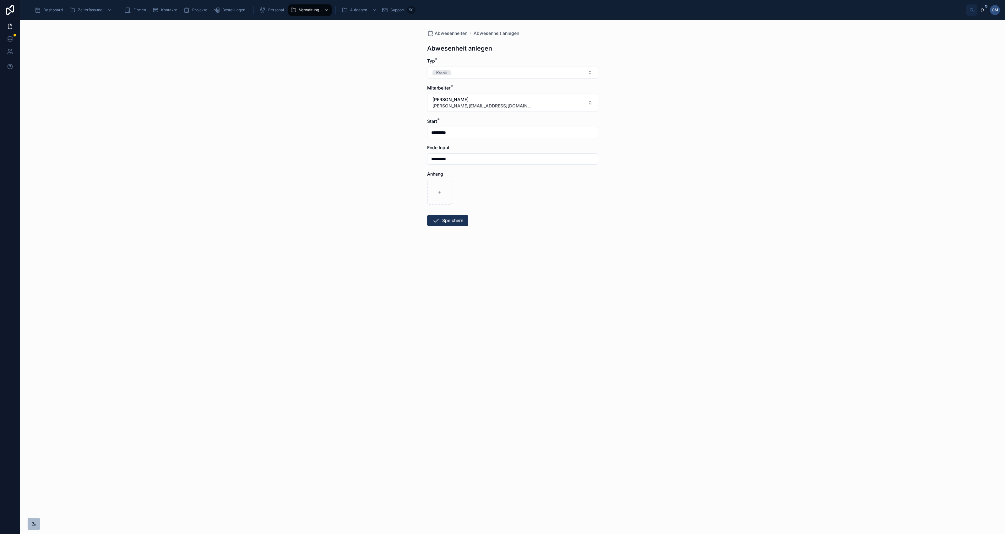
click at [467, 130] on input "*********" at bounding box center [512, 132] width 170 height 9
click at [479, 147] on button at bounding box center [478, 148] width 11 height 11
click at [503, 162] on html "Dashboard Zeiterfassung Firmen Kontakte Projekte Bestellungen Personal Verwaltu…" at bounding box center [502, 267] width 1005 height 534
click at [469, 130] on input "*********" at bounding box center [512, 132] width 170 height 9
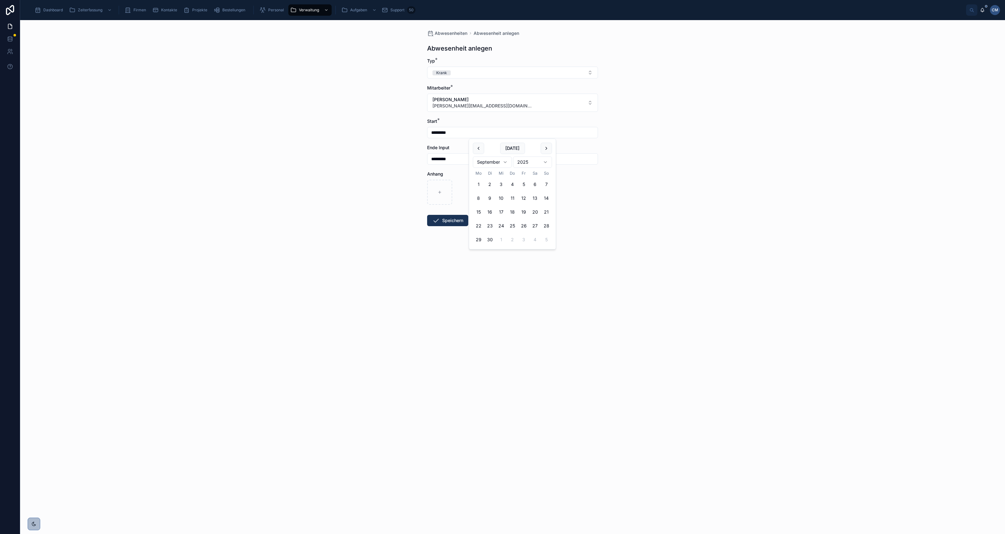
click at [502, 225] on button "24" at bounding box center [500, 225] width 11 height 11
type input "*********"
click at [629, 213] on div "Abwesenheiten Abwesenheit anlegen Abwesenheit anlegen Typ * Krank Mitarbeiter *…" at bounding box center [512, 277] width 985 height 514
click at [451, 222] on button "Speichern" at bounding box center [447, 220] width 41 height 11
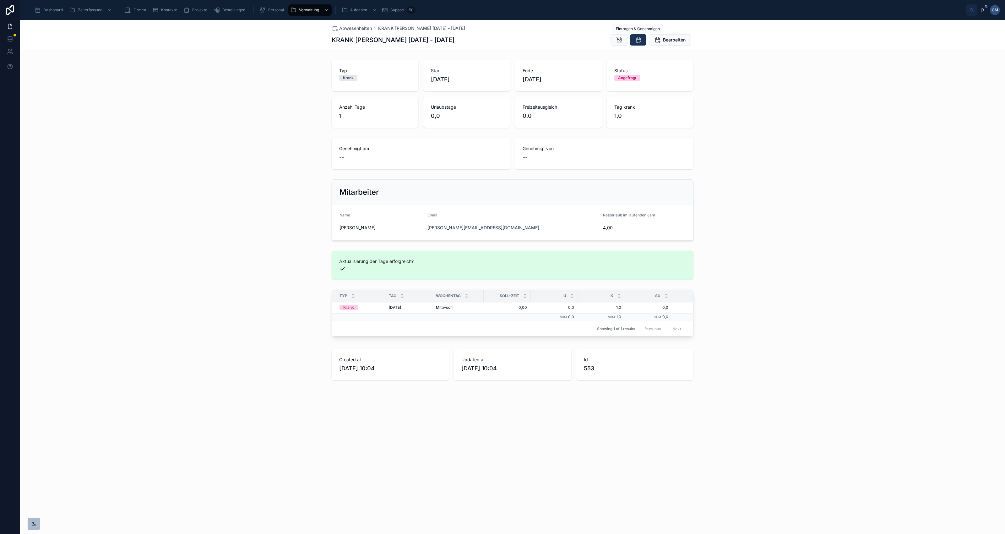
click at [636, 41] on icon at bounding box center [638, 40] width 6 height 6
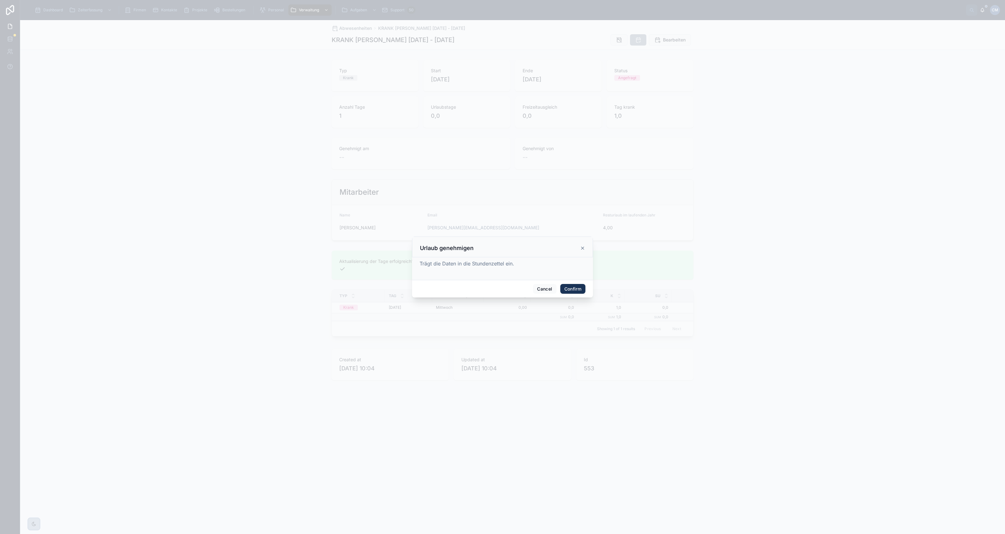
click at [577, 288] on button "Confirm" at bounding box center [572, 289] width 25 height 10
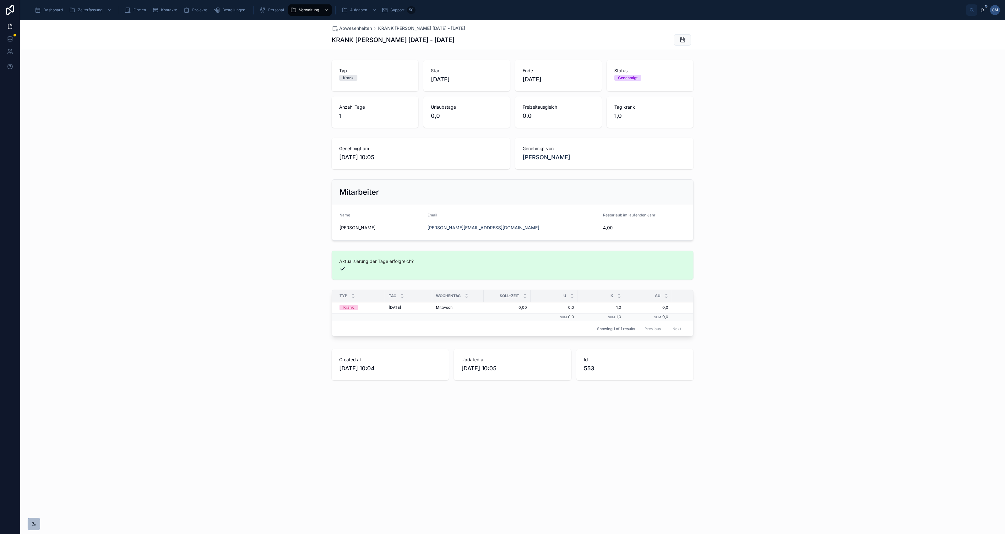
click at [232, 9] on span "Bestellungen" at bounding box center [233, 10] width 23 height 5
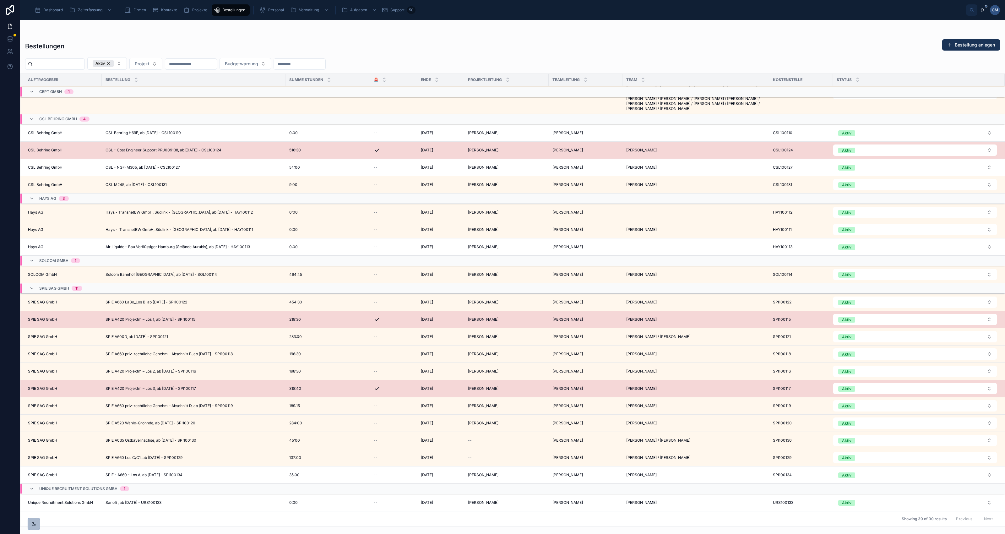
scroll to position [225, 0]
click at [140, 352] on span "SPIE A660 priv-rechtliche Genehm – Abschnitt B, ab 01.09.2024 - SPI100118" at bounding box center [168, 353] width 127 height 5
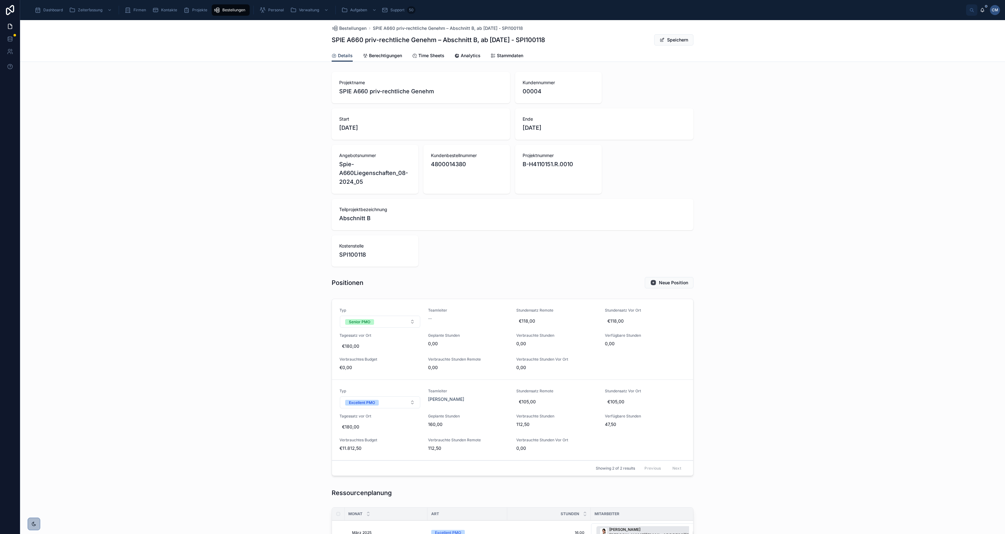
click at [430, 56] on span "Time Sheets" at bounding box center [431, 55] width 26 height 6
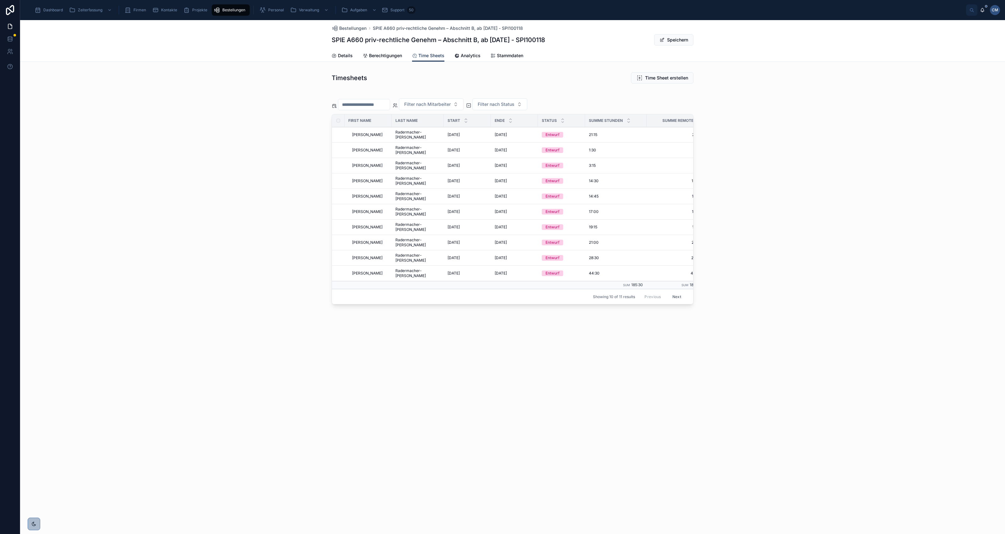
click at [409, 145] on span "Radermacher-Ilski" at bounding box center [417, 150] width 45 height 10
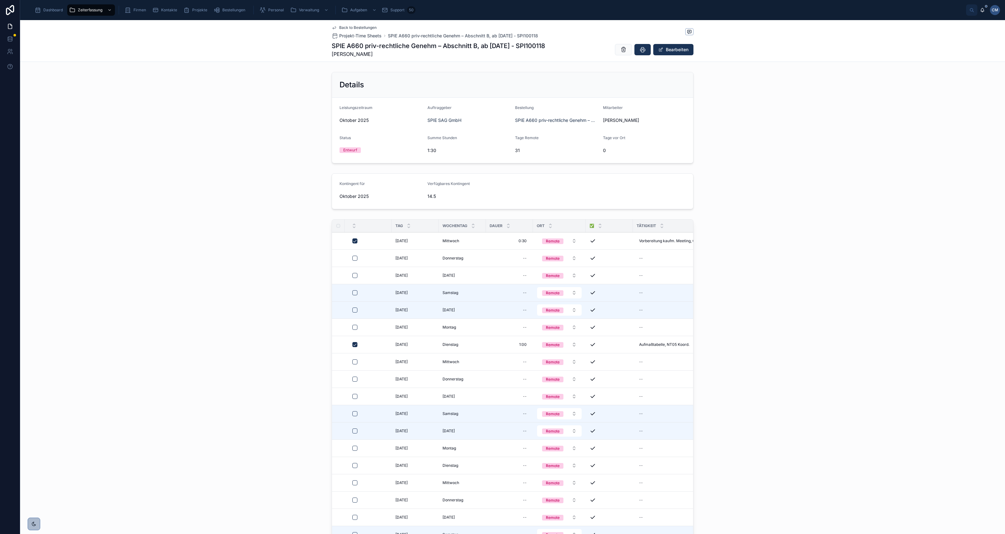
click at [349, 27] on span "Back to Bestellungen" at bounding box center [357, 27] width 37 height 5
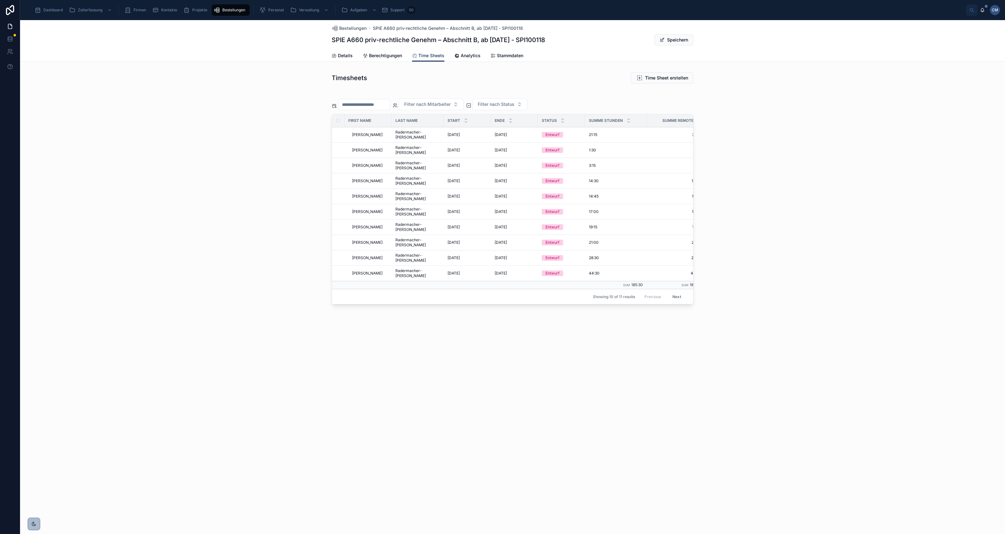
click at [589, 194] on span "14:45" at bounding box center [594, 196] width 10 height 5
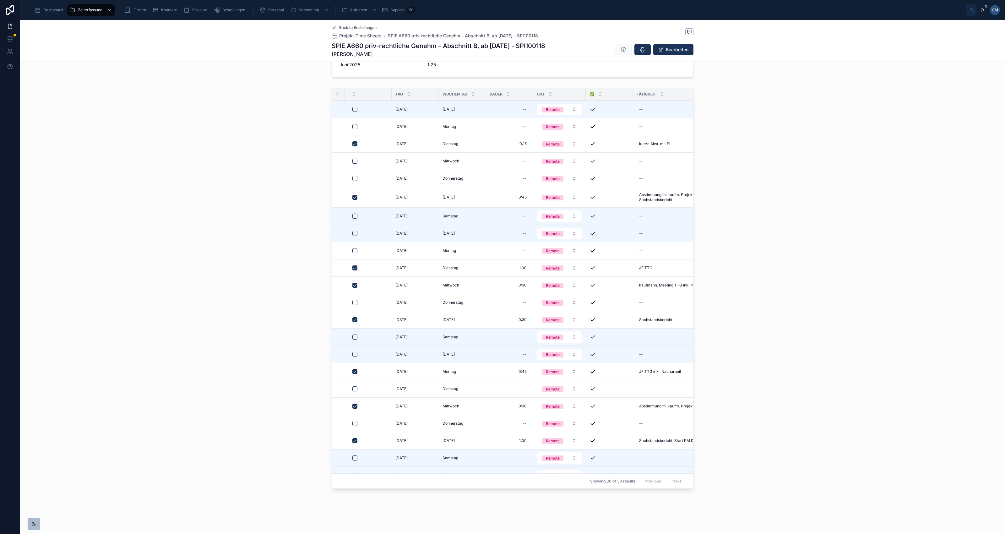
click at [355, 26] on span "Back to Bestellungen" at bounding box center [357, 27] width 37 height 5
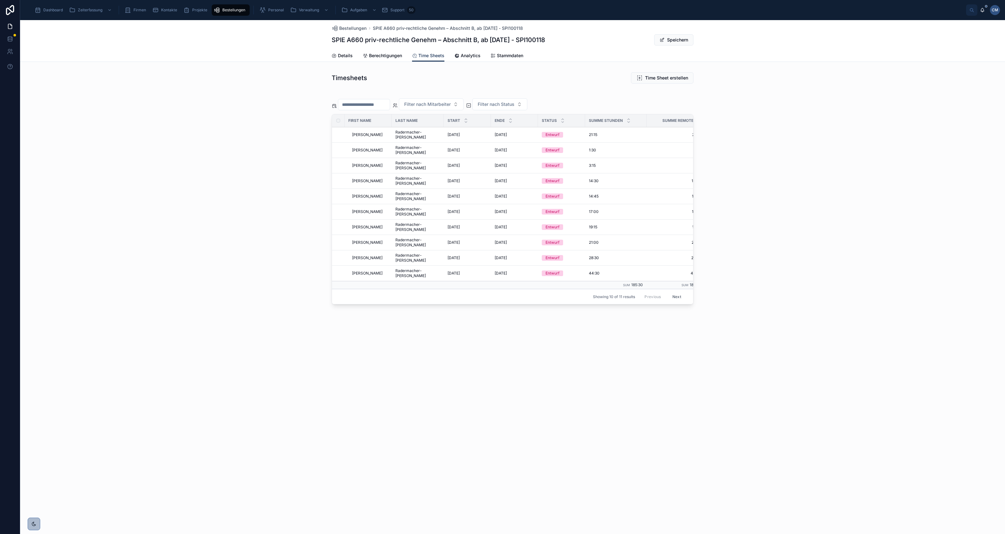
click at [419, 176] on span "Radermacher-Ilski" at bounding box center [417, 181] width 45 height 10
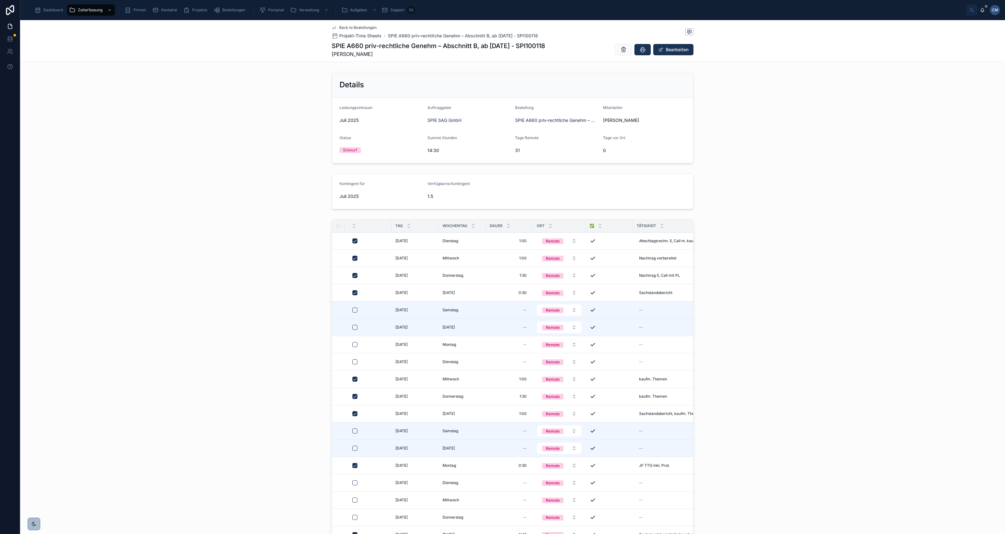
click at [346, 27] on span "Back to Bestellungen" at bounding box center [357, 27] width 37 height 5
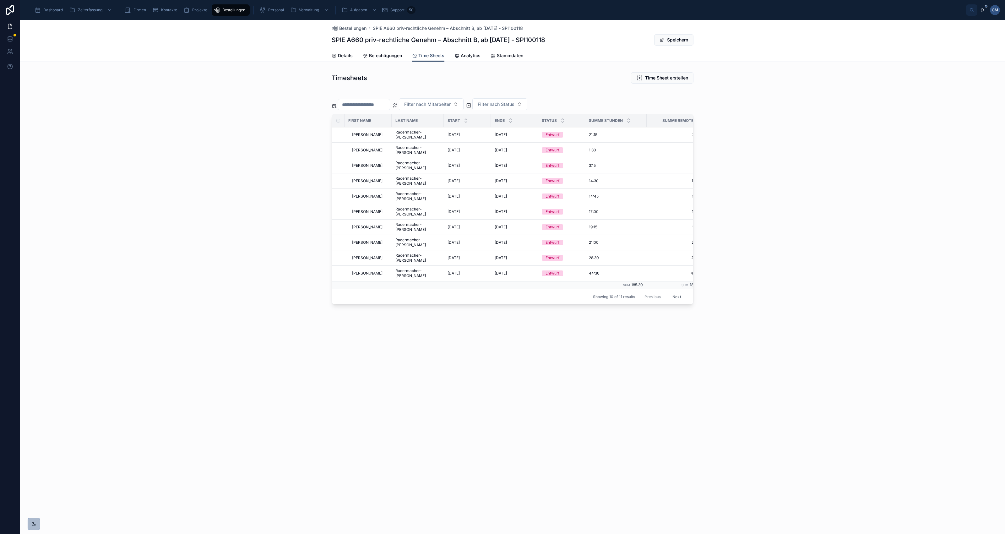
click at [414, 160] on span "Radermacher-Ilski" at bounding box center [417, 165] width 45 height 10
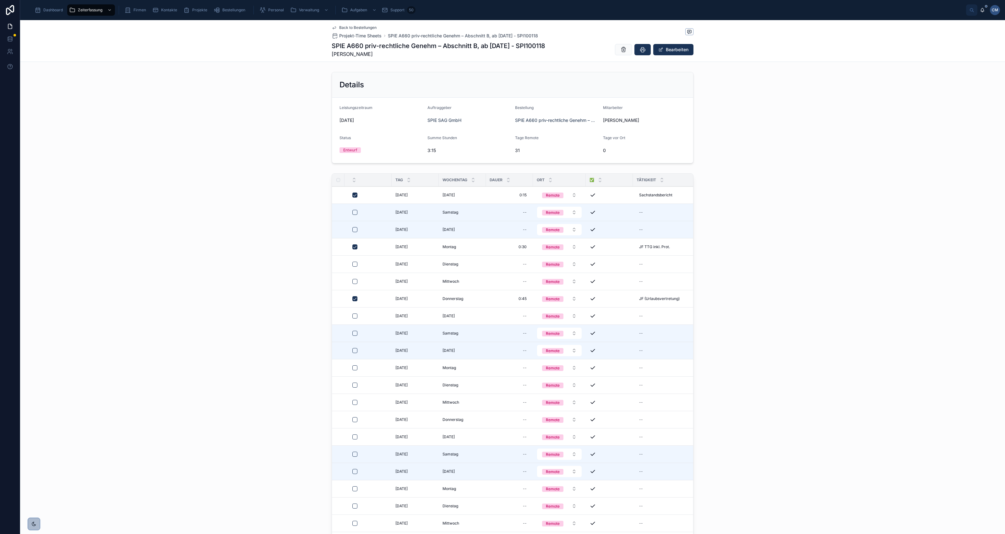
click at [350, 29] on span "Back to Bestellungen" at bounding box center [357, 27] width 37 height 5
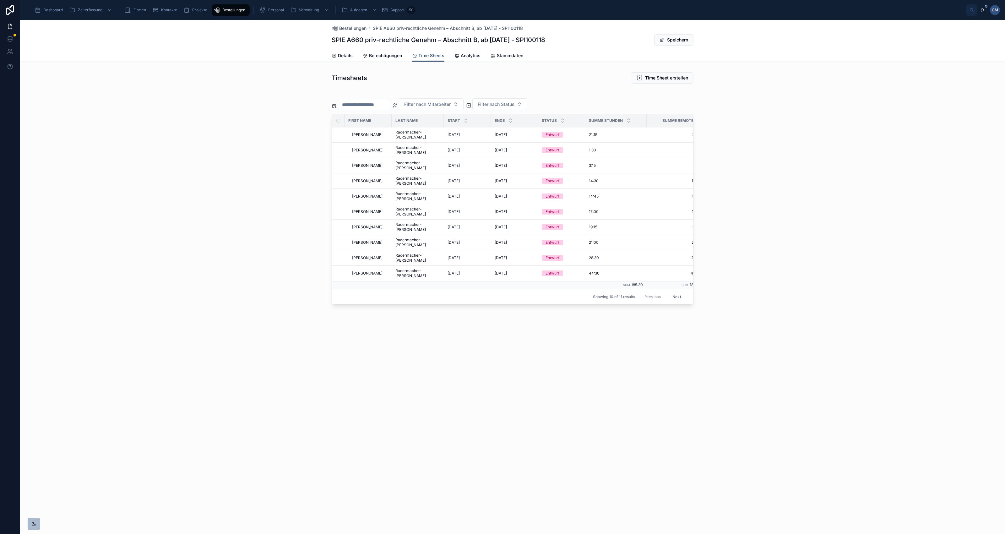
click at [416, 160] on span "Radermacher-Ilski" at bounding box center [417, 165] width 45 height 10
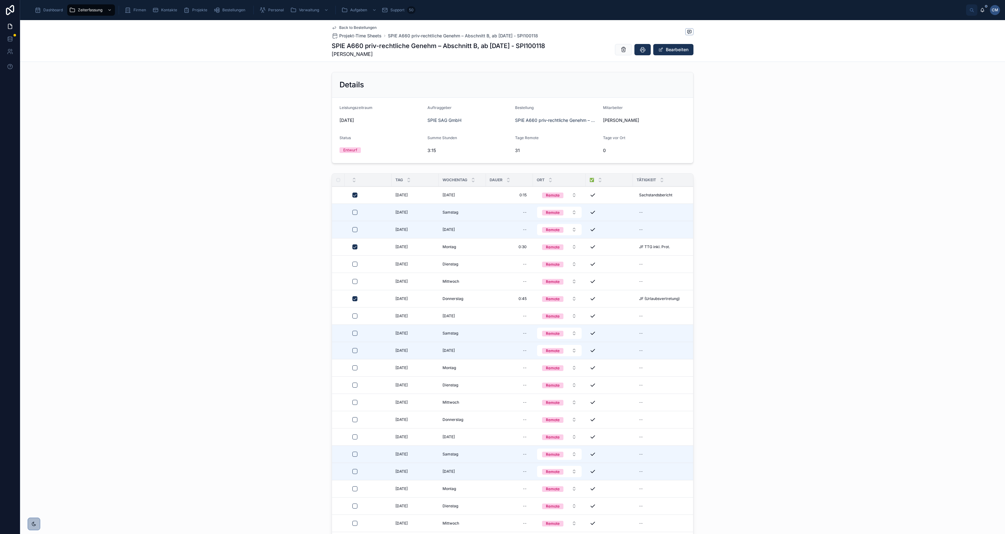
click at [346, 27] on span "Back to Bestellungen" at bounding box center [357, 27] width 37 height 5
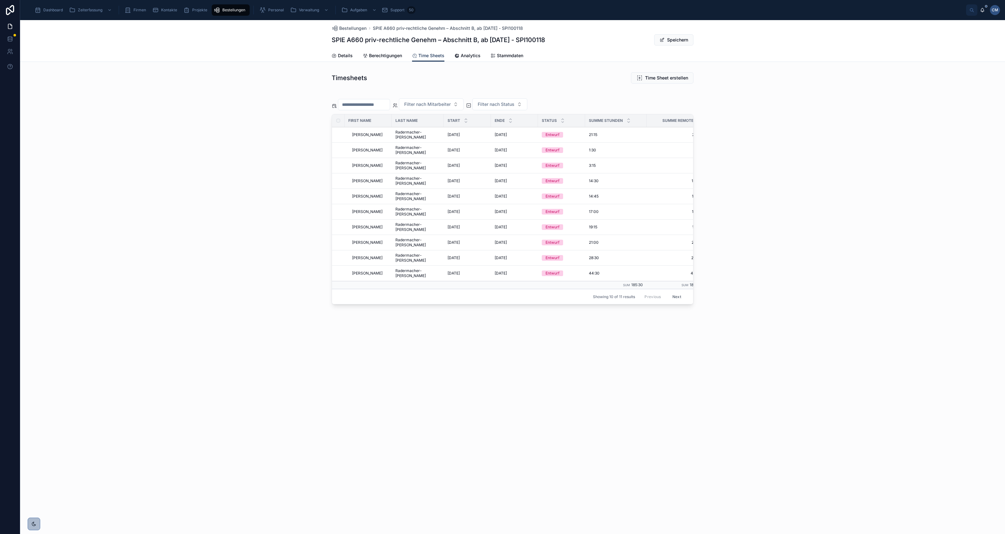
click at [495, 178] on span "31.7.2025" at bounding box center [501, 180] width 12 height 5
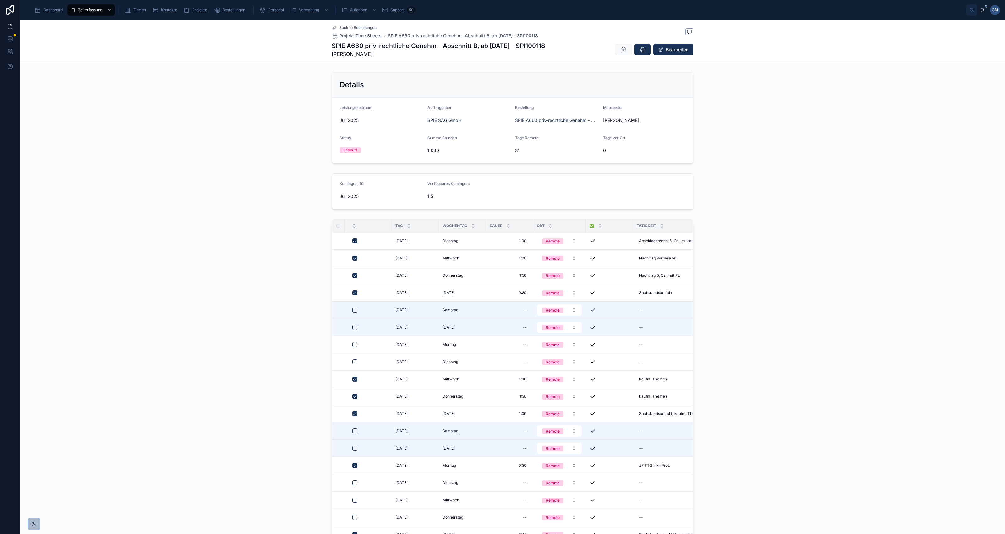
click at [347, 26] on span "Back to Bestellungen" at bounding box center [357, 27] width 37 height 5
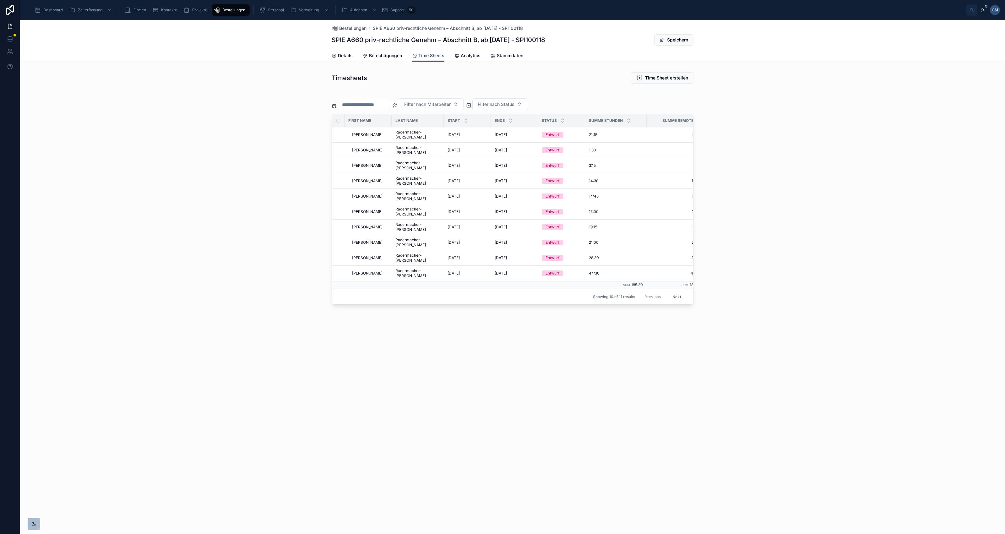
click at [451, 133] on span "1.9.2025" at bounding box center [453, 134] width 12 height 5
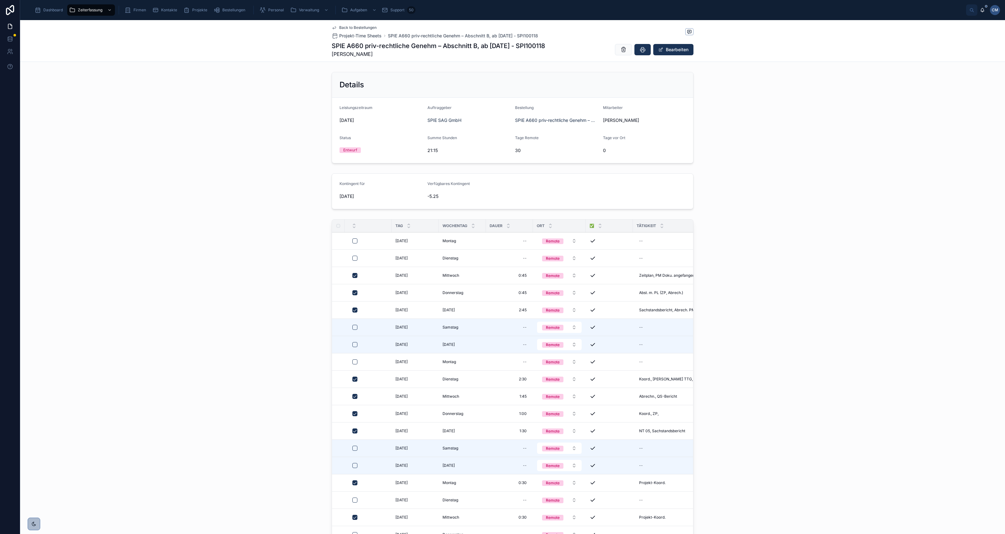
click at [346, 26] on span "Back to Bestellungen" at bounding box center [357, 27] width 37 height 5
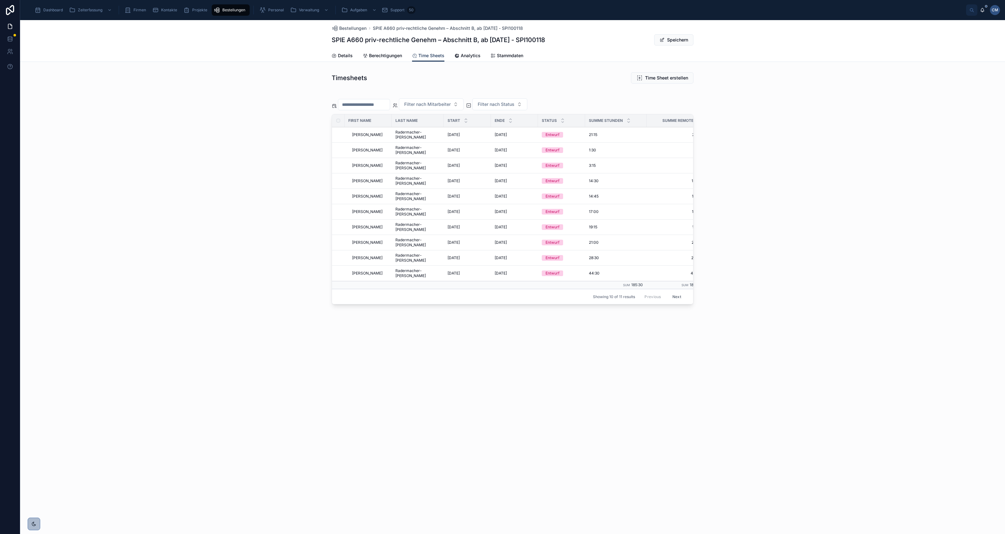
click at [353, 29] on span "Bestellungen" at bounding box center [352, 28] width 27 height 6
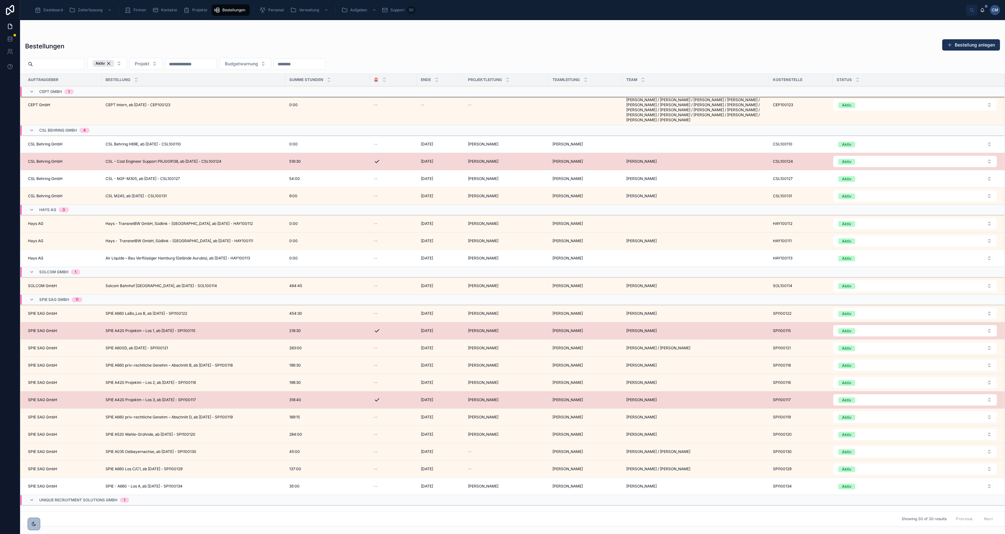
scroll to position [225, 0]
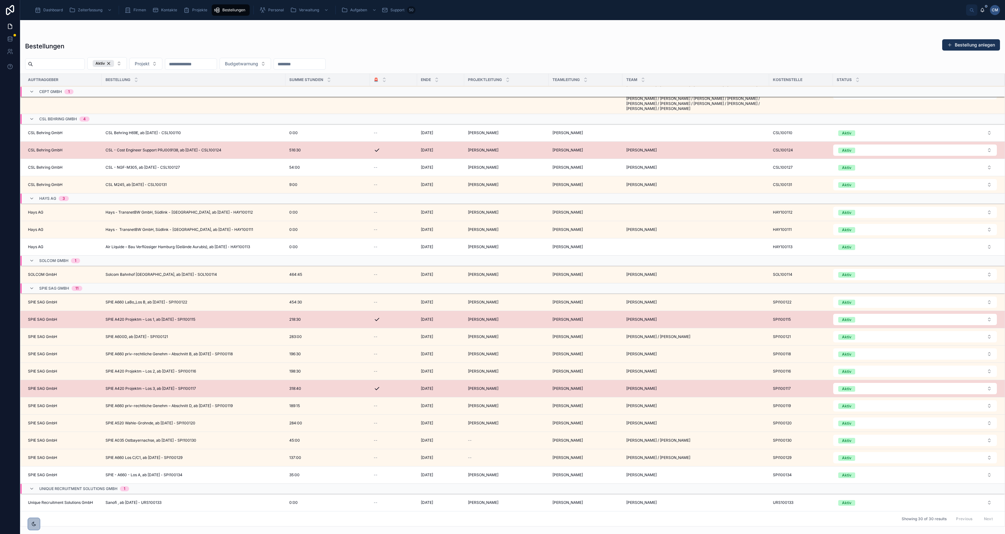
click at [193, 318] on span "SPIE A420 Projektm – Los 1, ab 01.09.2024 - SPI100115" at bounding box center [150, 319] width 90 height 5
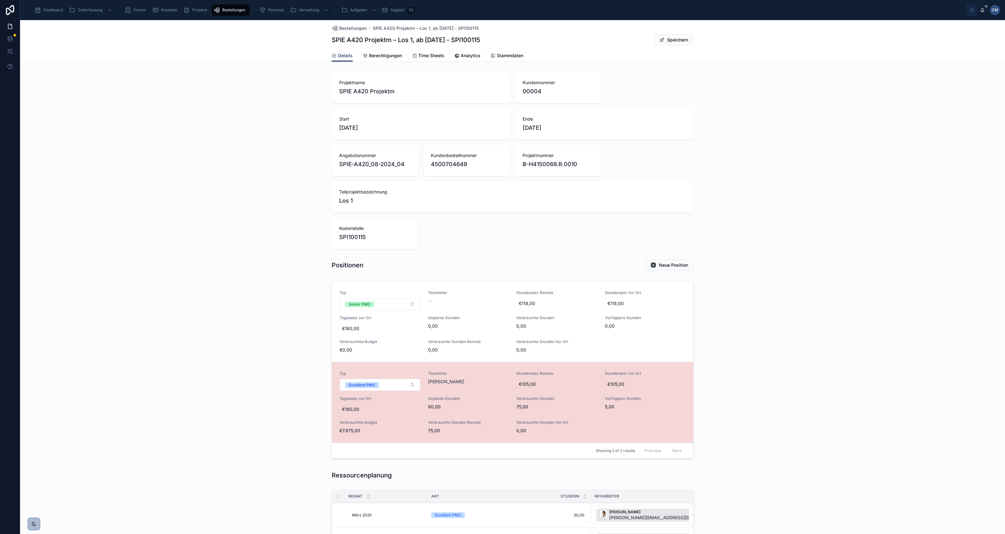
click at [429, 54] on span "Time Sheets" at bounding box center [431, 55] width 26 height 6
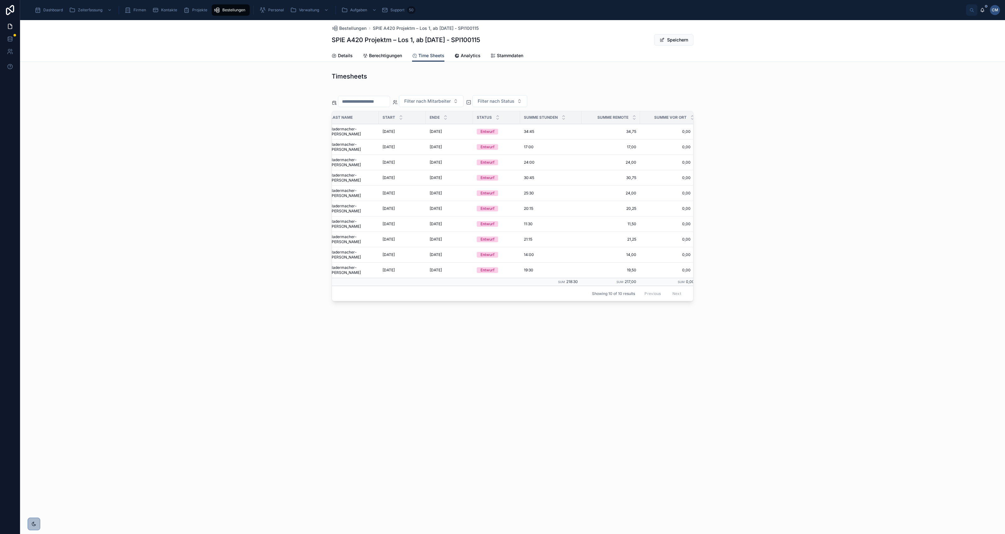
scroll to position [0, 28]
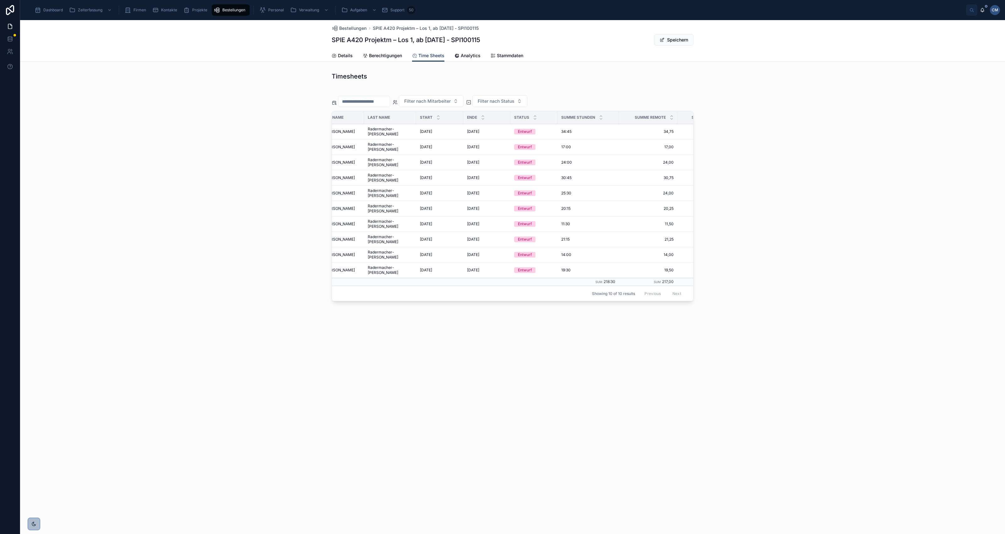
click at [377, 157] on span "Radermacher-Ilski" at bounding box center [390, 162] width 45 height 10
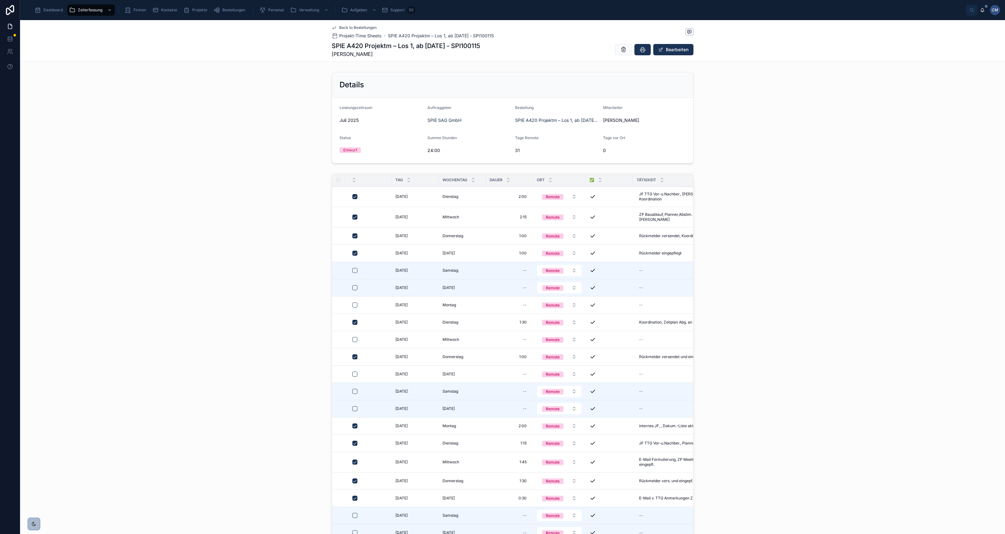
click at [352, 26] on span "Back to Bestellungen" at bounding box center [357, 27] width 37 height 5
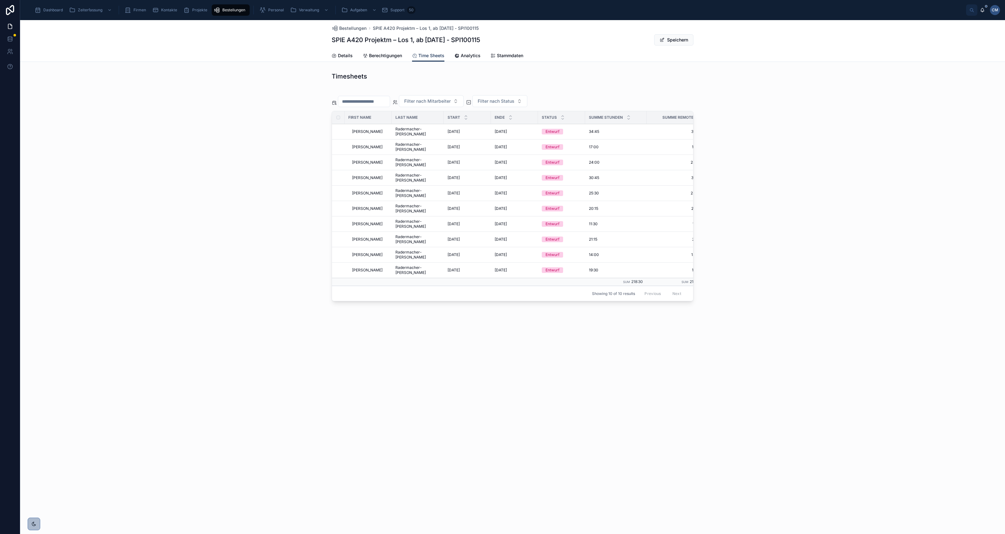
click at [418, 142] on span "Radermacher-Ilski" at bounding box center [417, 147] width 45 height 10
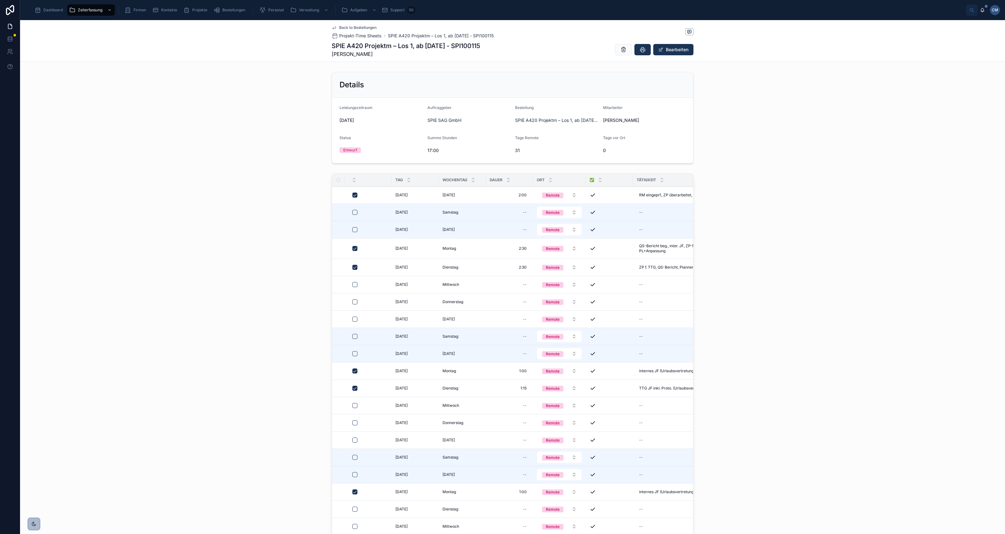
click at [364, 29] on span "Back to Bestellungen" at bounding box center [357, 27] width 37 height 5
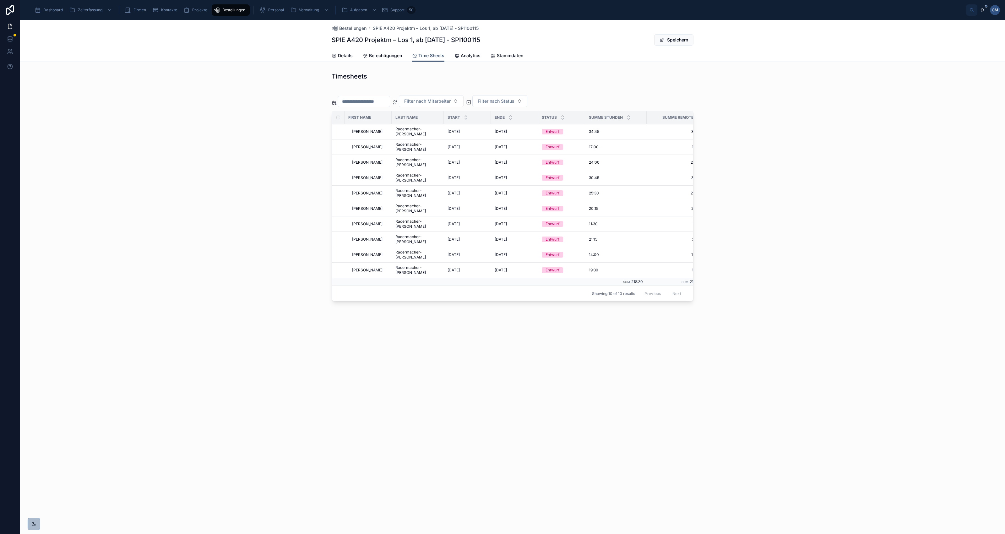
click at [357, 27] on span "Bestellungen" at bounding box center [352, 28] width 27 height 6
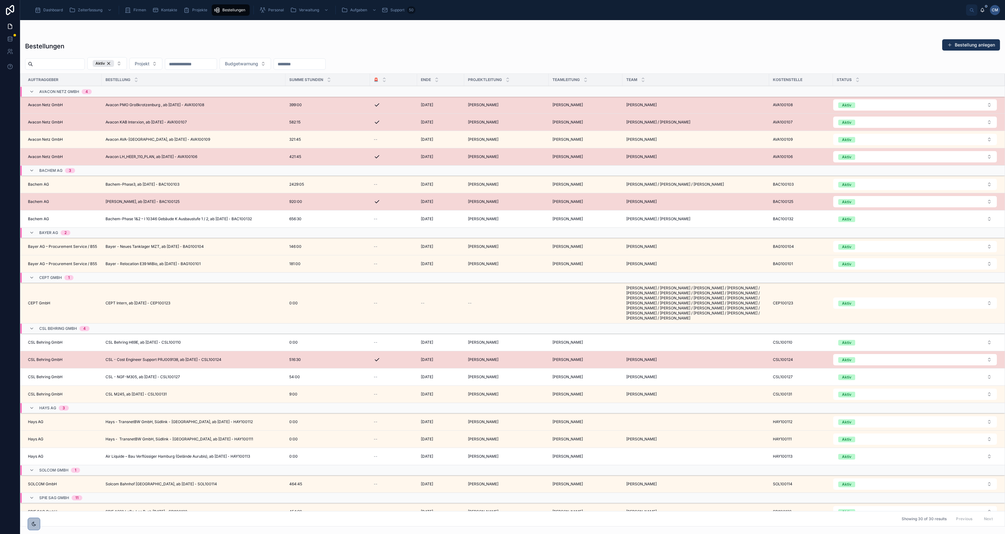
click at [55, 8] on span "Dashboard" at bounding box center [52, 10] width 19 height 5
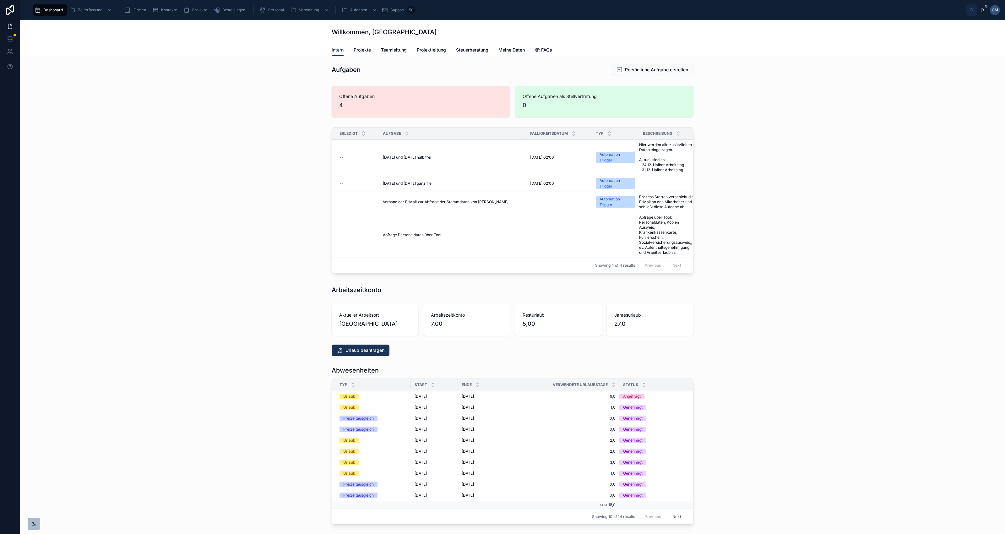
click at [233, 10] on span "Bestellungen" at bounding box center [233, 10] width 23 height 5
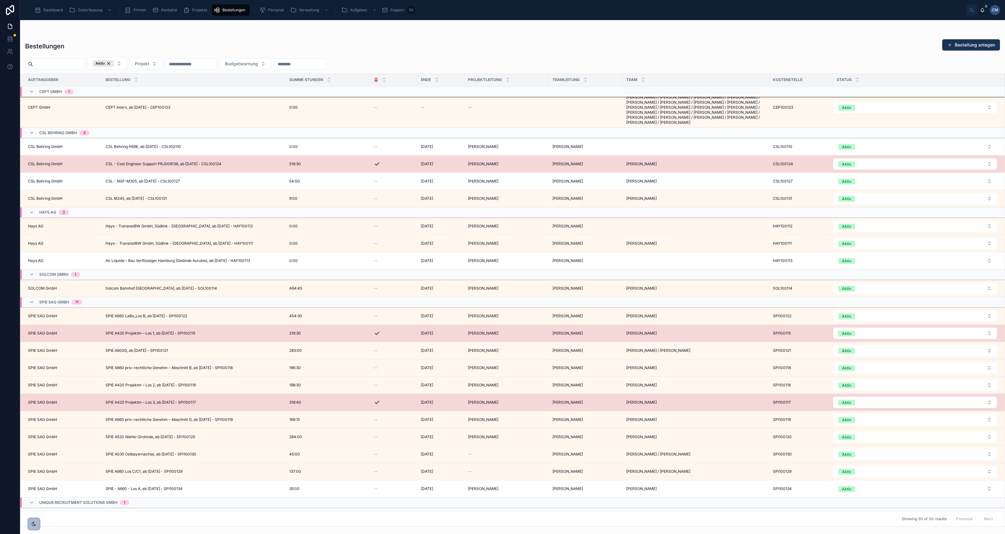
scroll to position [225, 0]
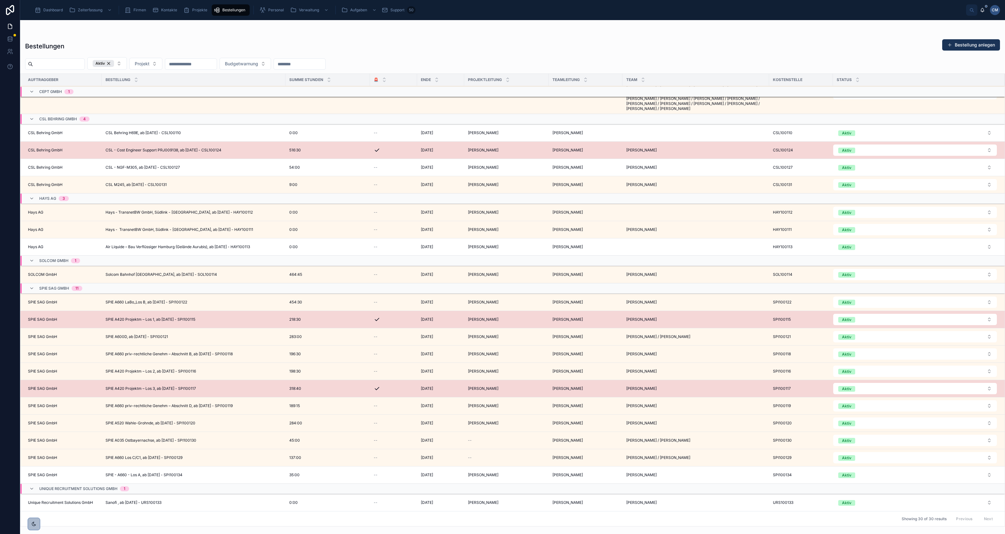
click at [212, 387] on div "SPIE A420 Projektm – Los 3, ab 01.12.2024 - SPI100117 SPIE A420 Projektm – Los …" at bounding box center [193, 388] width 176 height 5
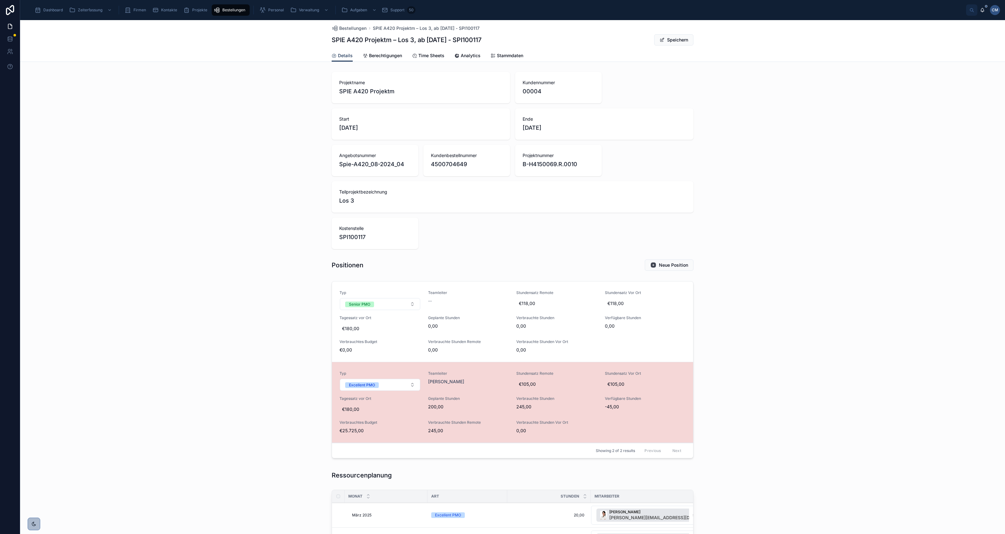
click at [429, 54] on span "Time Sheets" at bounding box center [431, 55] width 26 height 6
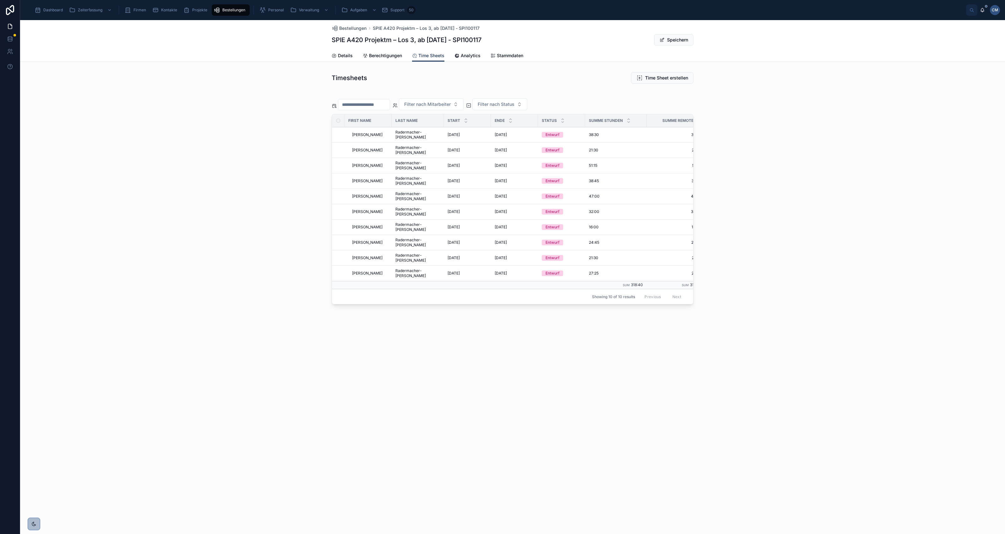
click at [403, 133] on span "Radermacher-Ilski" at bounding box center [417, 135] width 45 height 10
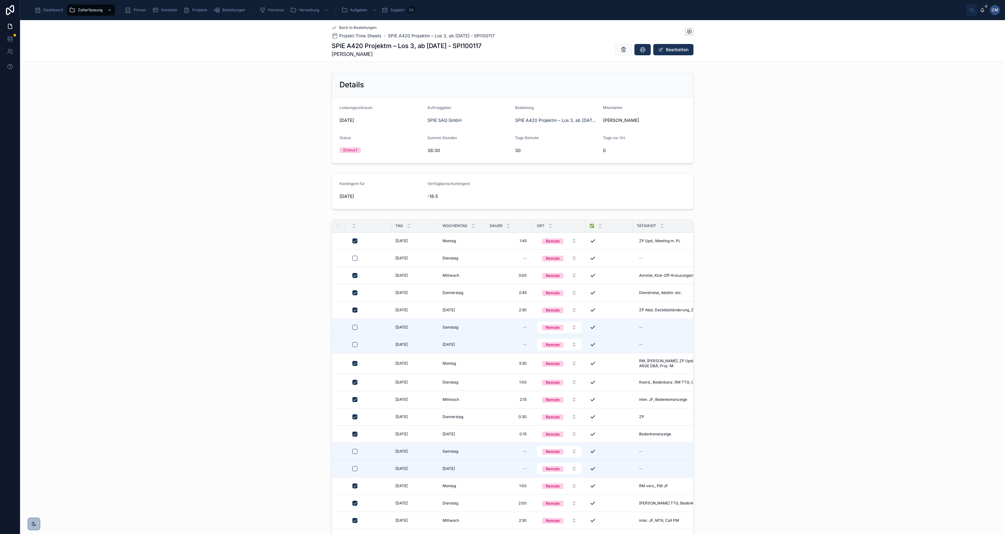
click at [352, 27] on span "Back to Bestellungen" at bounding box center [357, 27] width 37 height 5
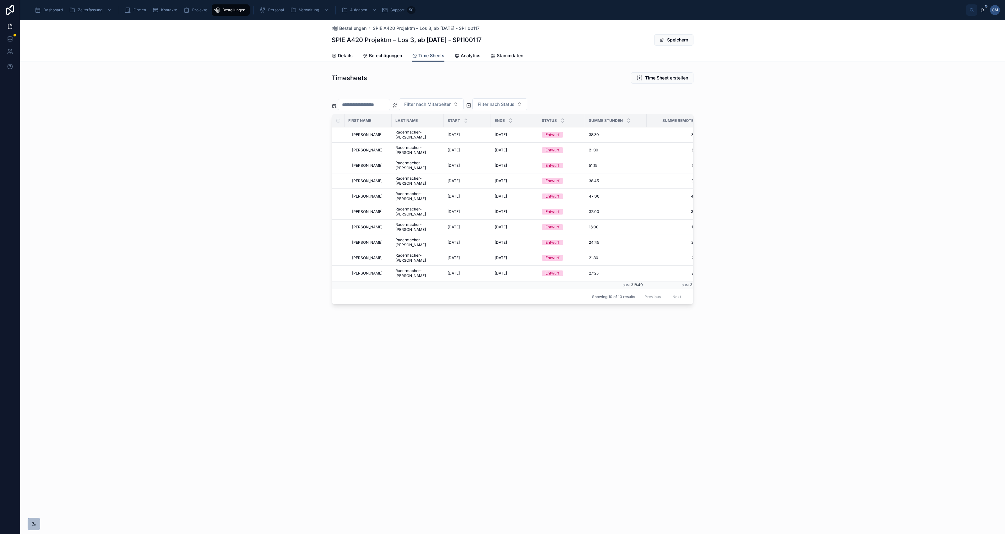
click at [408, 145] on span "Radermacher-Ilski" at bounding box center [417, 150] width 45 height 10
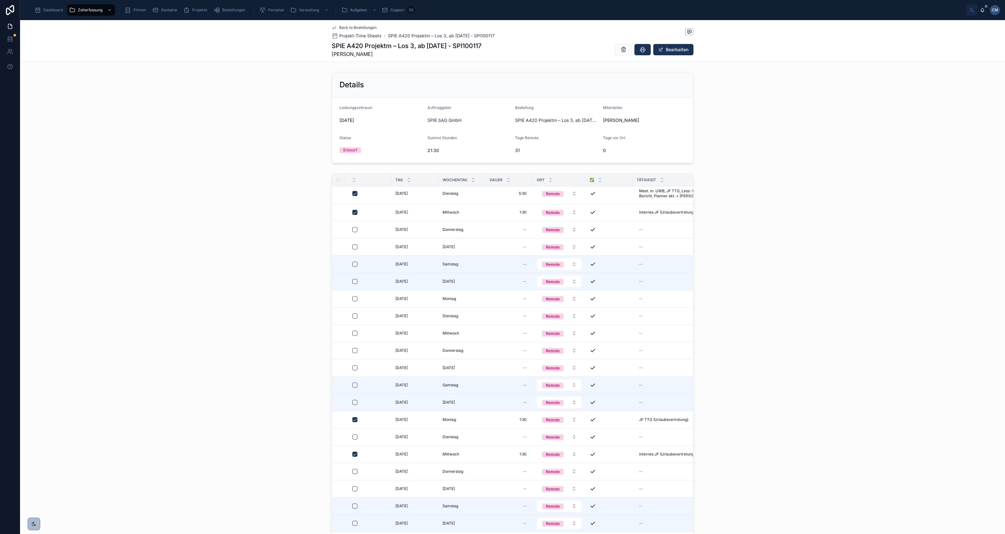
scroll to position [118, 0]
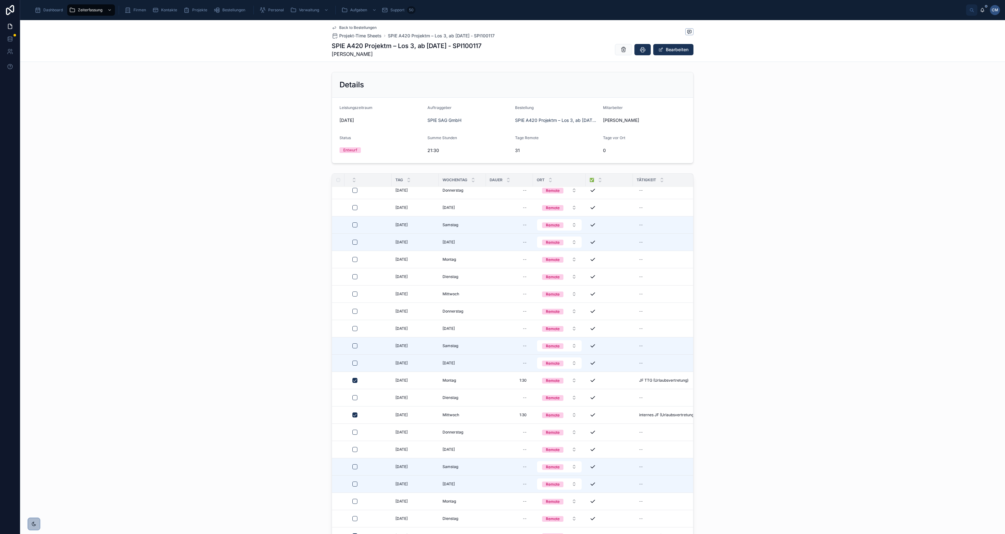
click at [354, 27] on span "Back to Bestellungen" at bounding box center [357, 27] width 37 height 5
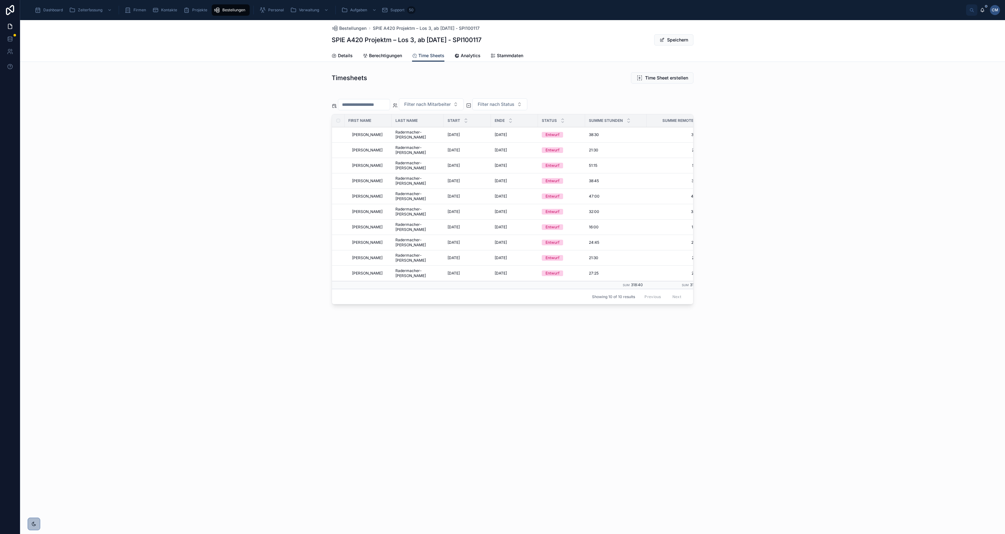
click at [409, 160] on span "Radermacher-Ilski" at bounding box center [417, 165] width 45 height 10
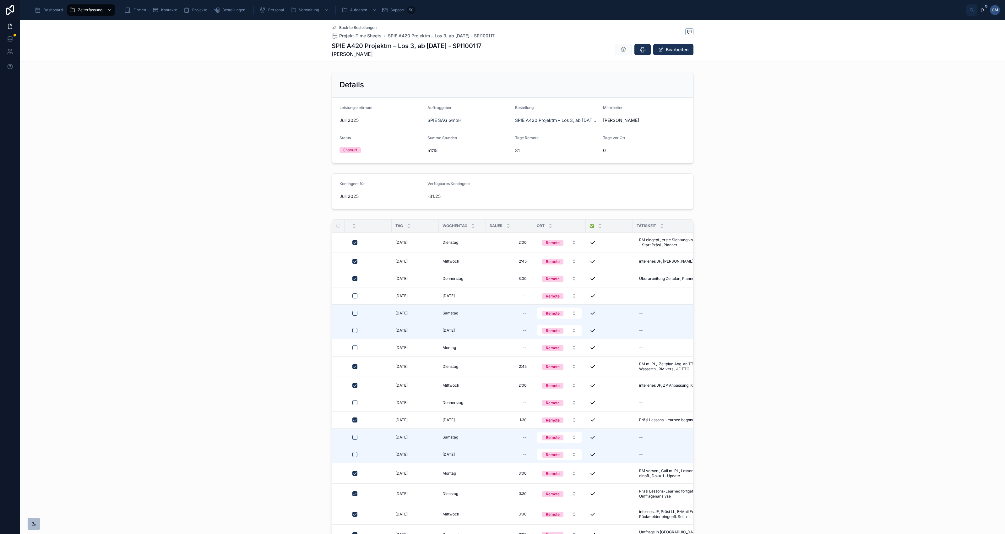
click at [53, 10] on span "Dashboard" at bounding box center [52, 10] width 19 height 5
